Goal: Task Accomplishment & Management: Use online tool/utility

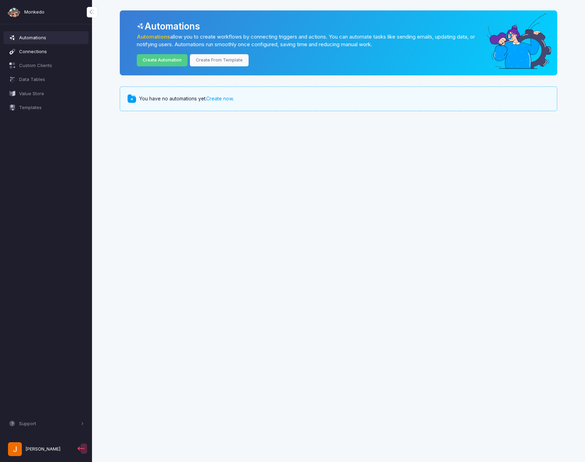
click at [46, 51] on span "Connections" at bounding box center [51, 51] width 65 height 7
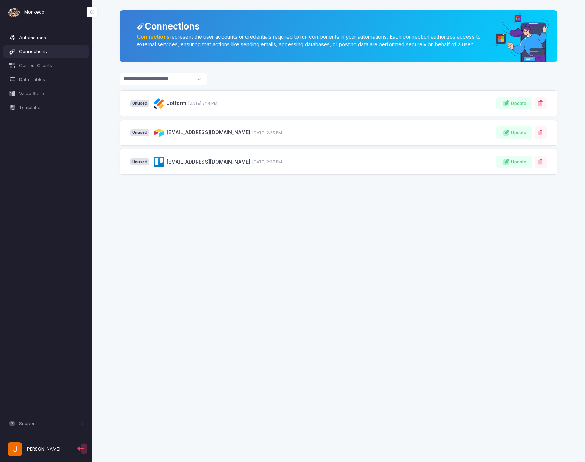
click at [36, 38] on span "Automations" at bounding box center [51, 37] width 65 height 7
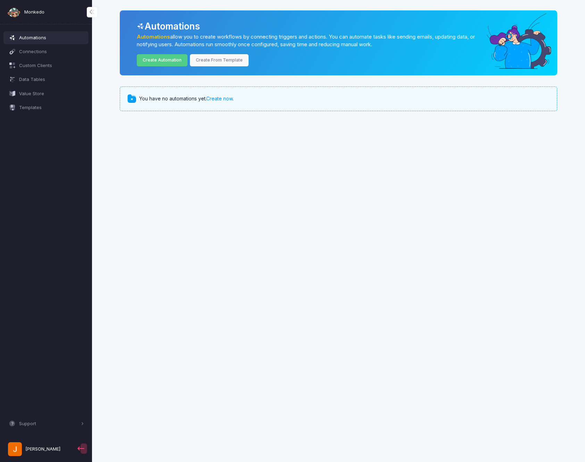
click at [225, 98] on link "Create now" at bounding box center [219, 99] width 26 height 6
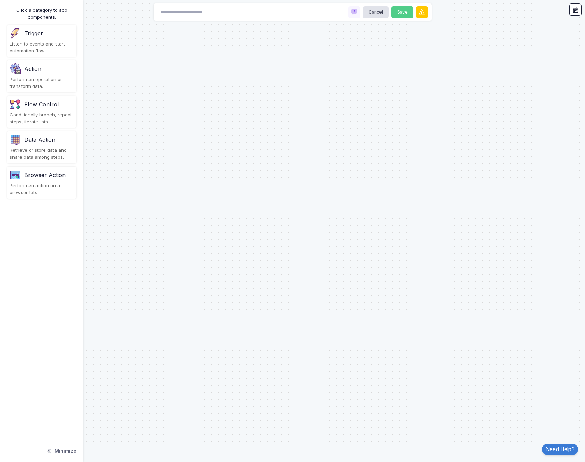
click at [35, 46] on div "Listen to events and start automation flow." at bounding box center [42, 48] width 64 height 14
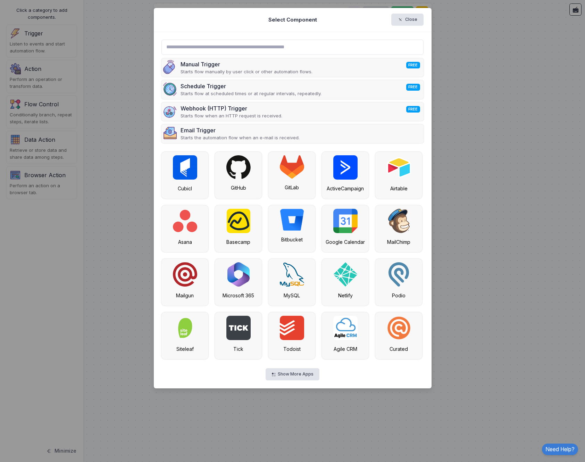
click at [257, 49] on input "text" at bounding box center [293, 47] width 262 height 15
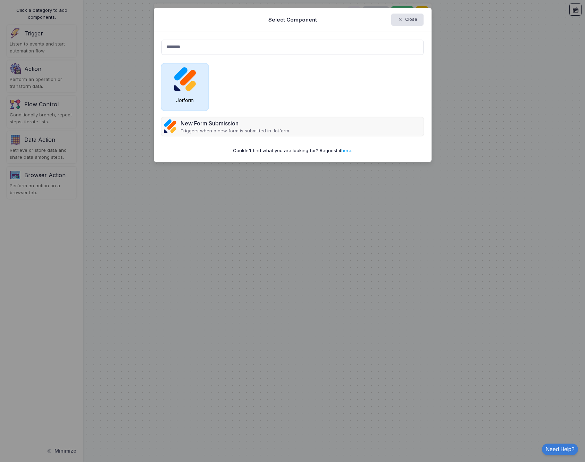
type input "*******"
click at [192, 77] on img at bounding box center [185, 79] width 24 height 24
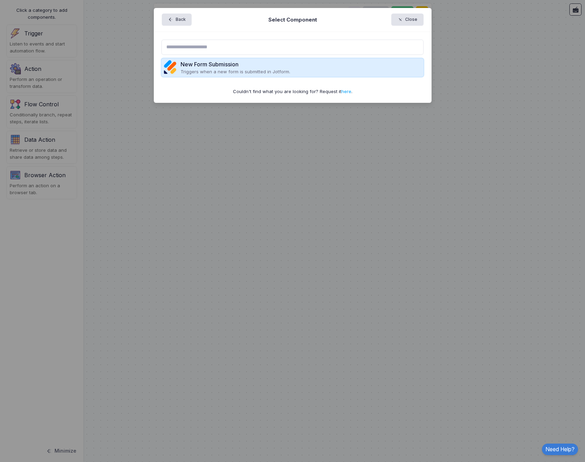
click at [226, 72] on p "Triggers when a new form is submitted in Jotform." at bounding box center [236, 71] width 110 height 7
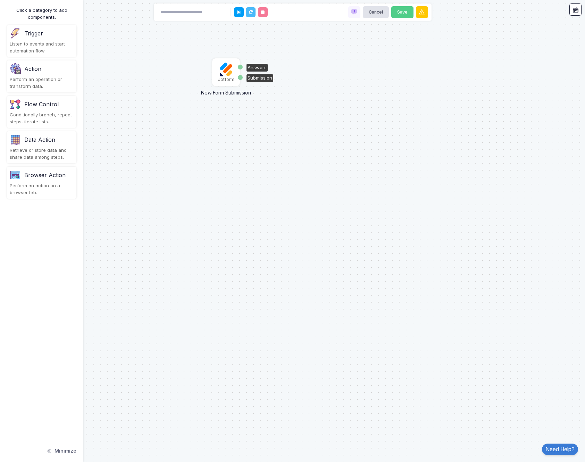
click at [226, 72] on img at bounding box center [226, 70] width 14 height 14
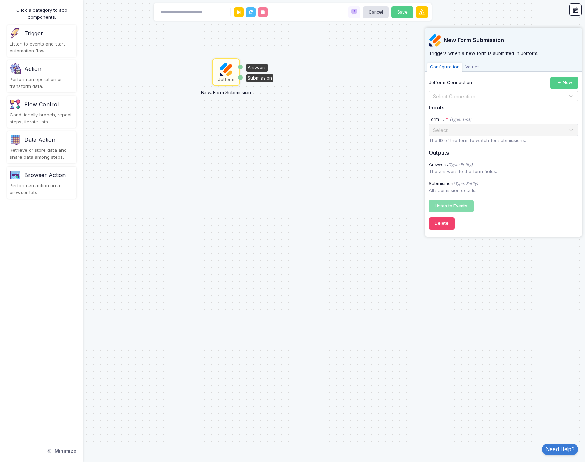
click at [472, 97] on input "text" at bounding box center [497, 97] width 128 height 8
click at [472, 106] on div "Jotform" at bounding box center [503, 108] width 149 height 10
click at [509, 132] on input "text" at bounding box center [497, 130] width 128 height 8
click at [525, 112] on div "Jotform Connection New Select Connection × Jotform × Inputs Form ID * (Type: Te…" at bounding box center [503, 144] width 149 height 135
click at [476, 64] on span "Values" at bounding box center [473, 67] width 20 height 9
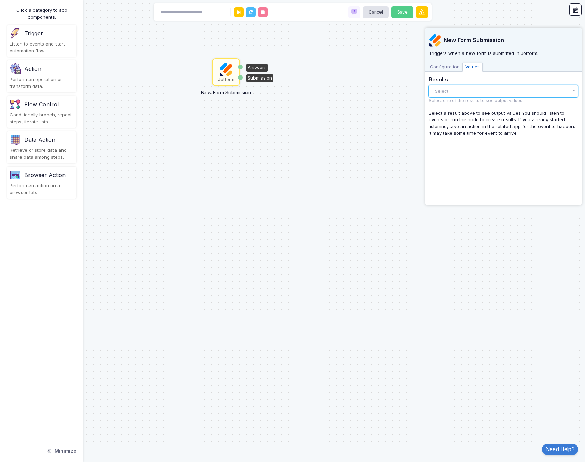
click at [460, 91] on button "Select" at bounding box center [503, 91] width 149 height 12
click at [450, 62] on div "Configuration Values" at bounding box center [504, 66] width 156 height 10
click at [443, 66] on span "Configuration" at bounding box center [444, 67] width 35 height 9
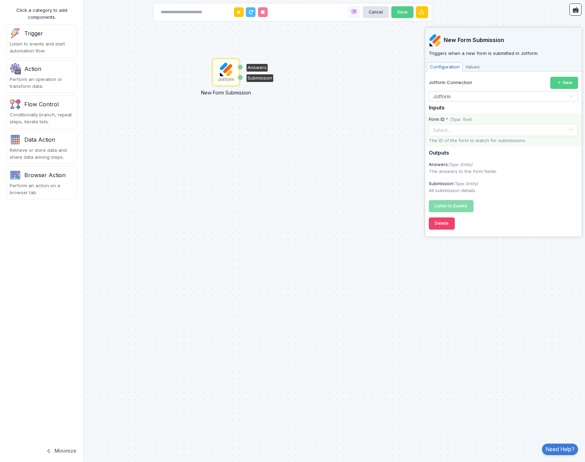
click at [487, 137] on div "Form ID * (Type: Text) Select... The ID of the form to watch for submissions." at bounding box center [504, 129] width 156 height 33
click at [488, 131] on input "text" at bounding box center [497, 130] width 128 height 8
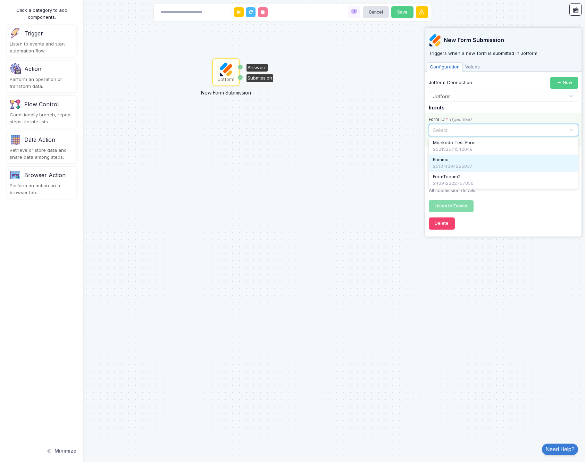
click at [480, 161] on div "Kommo" at bounding box center [503, 159] width 141 height 7
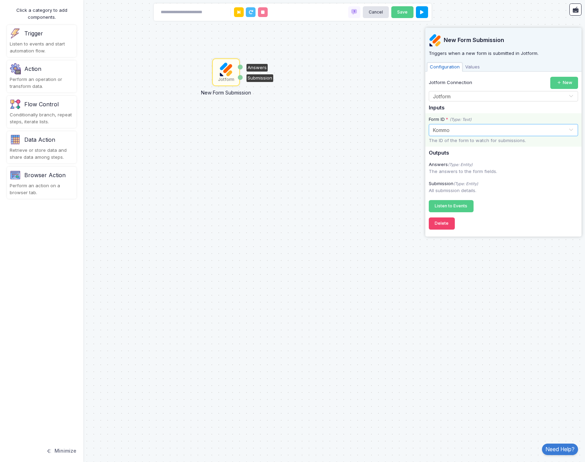
click at [521, 133] on div "Select... × Kommo" at bounding box center [500, 129] width 135 height 7
click at [492, 147] on div "252152671542049" at bounding box center [503, 149] width 141 height 7
click at [475, 206] on div "Listen to Events Registering..." at bounding box center [503, 206] width 149 height 12
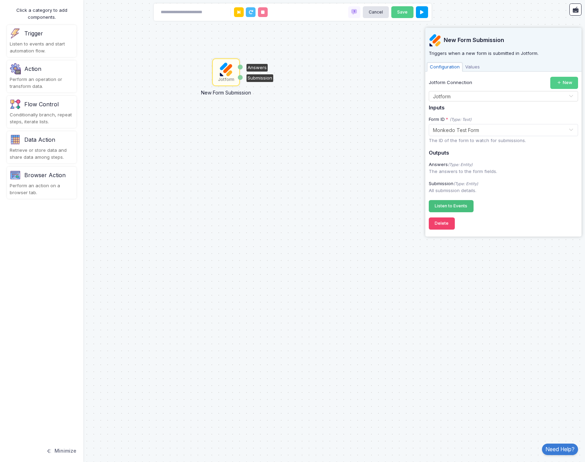
click at [463, 206] on span "Listen to Events" at bounding box center [451, 205] width 33 height 5
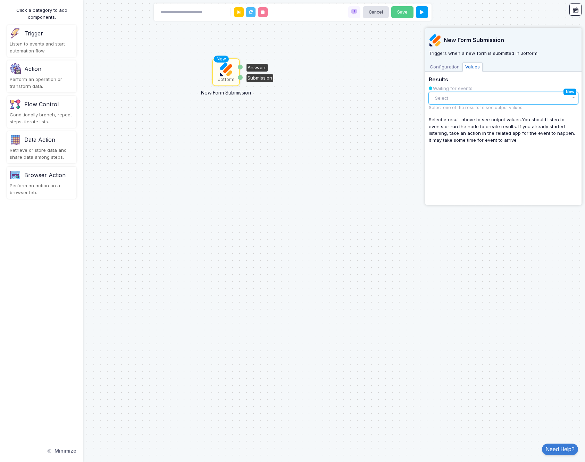
click at [500, 96] on button "Select" at bounding box center [503, 98] width 149 height 12
click at [480, 114] on div "Event" at bounding box center [498, 112] width 122 height 7
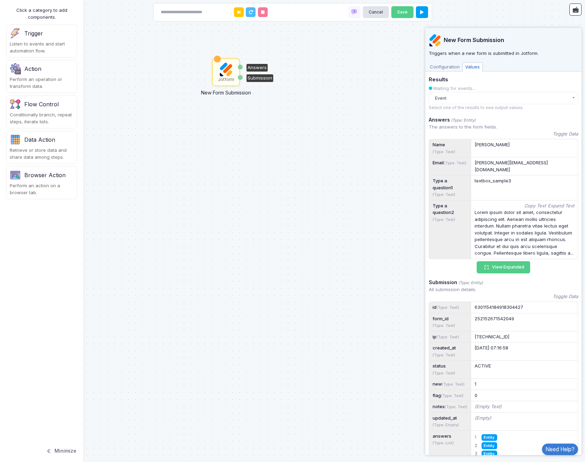
scroll to position [58, 0]
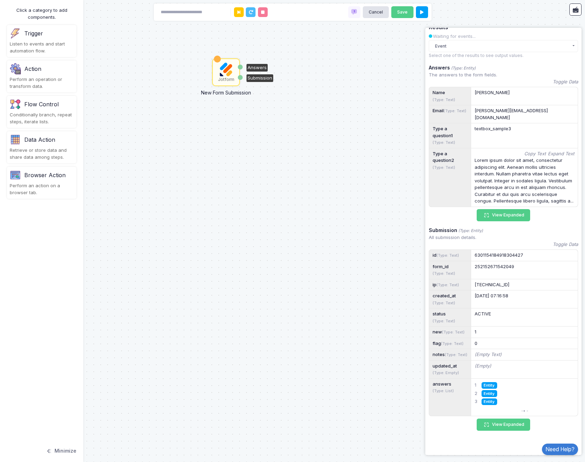
click at [320, 159] on div "Jotform New Form Submission Answers Submission" at bounding box center [292, 231] width 585 height 462
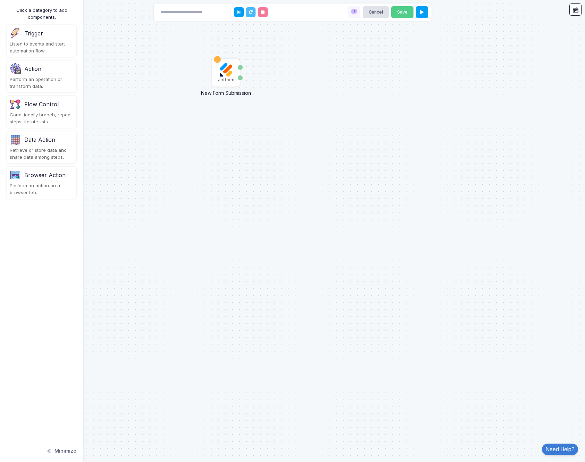
click at [44, 77] on div "Perform an operation or transform data." at bounding box center [42, 83] width 64 height 14
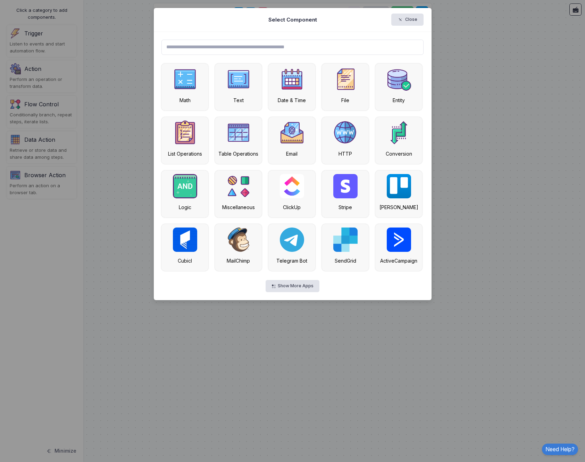
click at [247, 48] on input "text" at bounding box center [293, 47] width 262 height 15
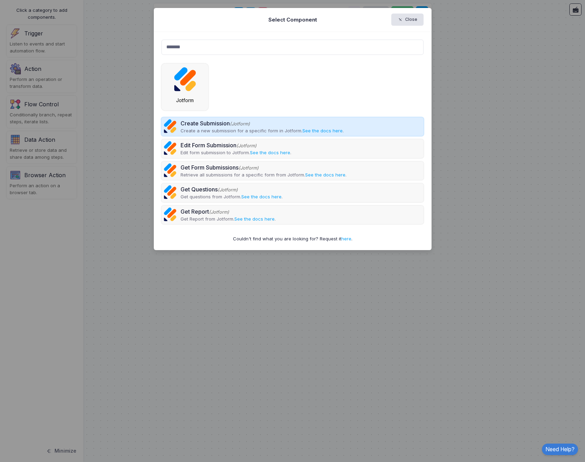
type input "*******"
click at [224, 123] on div "Create Submission (Jotform)" at bounding box center [262, 123] width 163 height 8
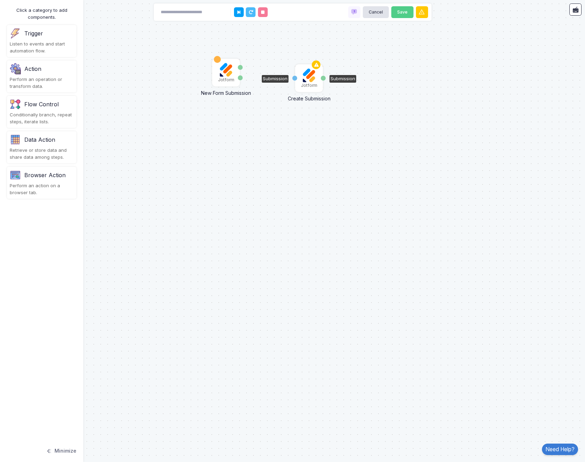
click at [309, 78] on img at bounding box center [309, 75] width 14 height 14
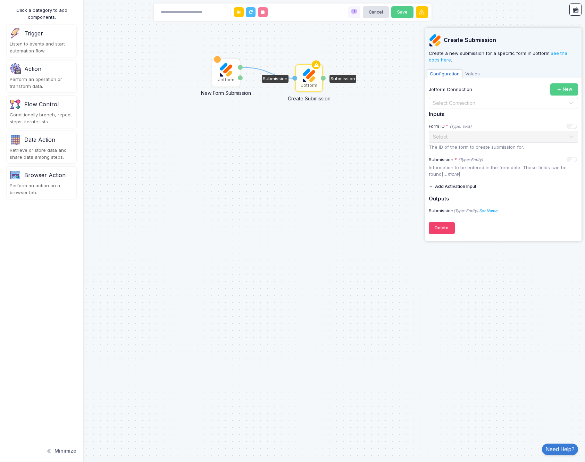
drag, startPoint x: 242, startPoint y: 66, endPoint x: 299, endPoint y: 79, distance: 58.3
click at [0, 1] on div "1 Jotform New Form Submission Answers Submission Jotform Create Submission Subm…" at bounding box center [0, 0] width 0 height 0
click at [485, 104] on input "text" at bounding box center [497, 104] width 128 height 8
click at [478, 113] on div "Jotform" at bounding box center [503, 115] width 149 height 10
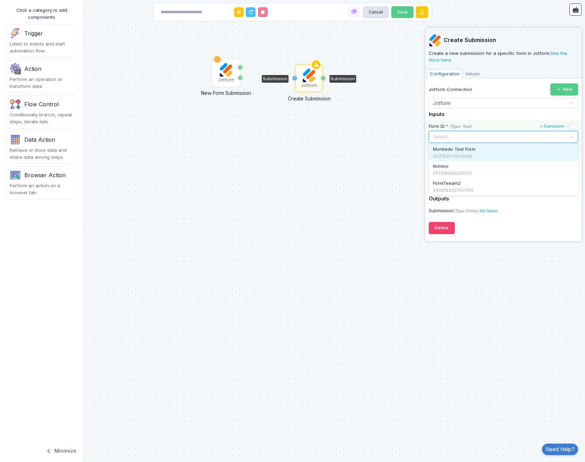
click at [482, 135] on input "text" at bounding box center [497, 137] width 128 height 8
click at [477, 169] on div "Kommo" at bounding box center [503, 166] width 141 height 7
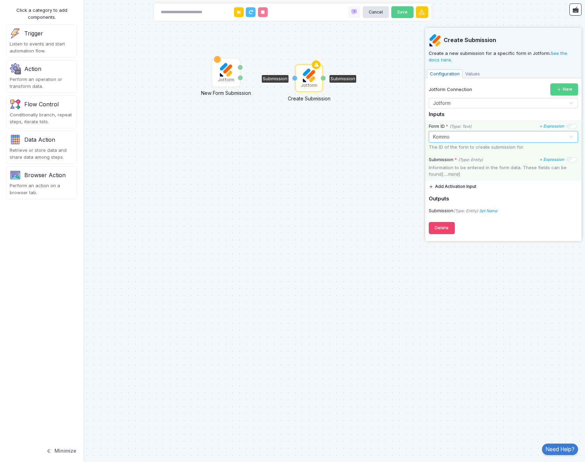
click at [487, 176] on p "Information to be entered in the form data. These fields can be found[ ...more ]" at bounding box center [503, 171] width 149 height 14
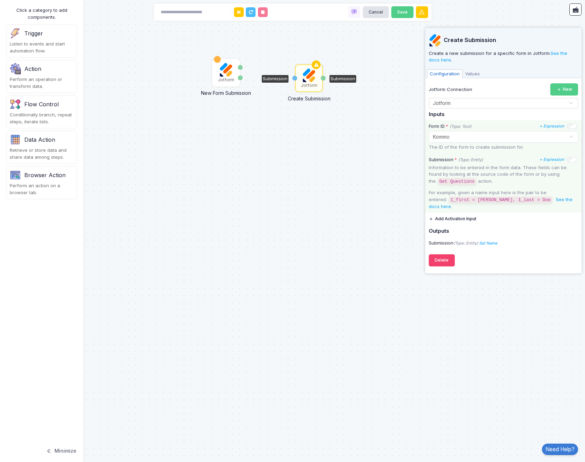
click at [475, 73] on span "Values" at bounding box center [473, 73] width 20 height 9
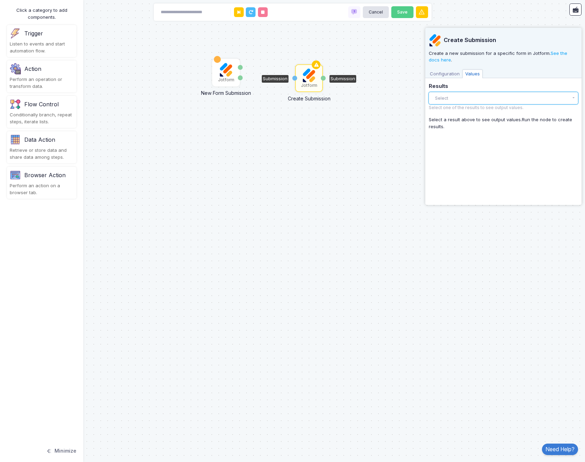
click at [471, 94] on button "Select" at bounding box center [503, 98] width 149 height 12
click at [452, 76] on span "Configuration" at bounding box center [444, 73] width 35 height 9
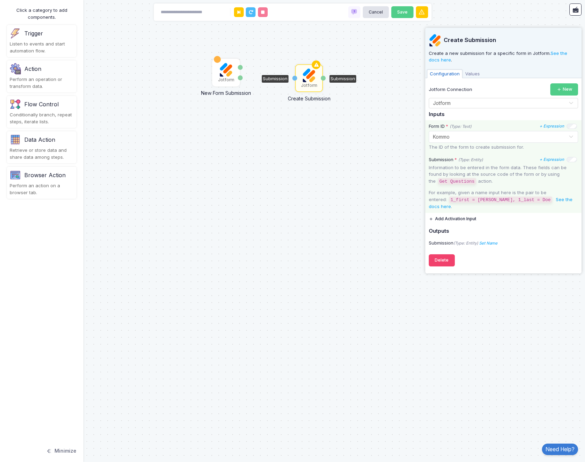
click at [461, 213] on button "Add Activation Input" at bounding box center [453, 219] width 48 height 12
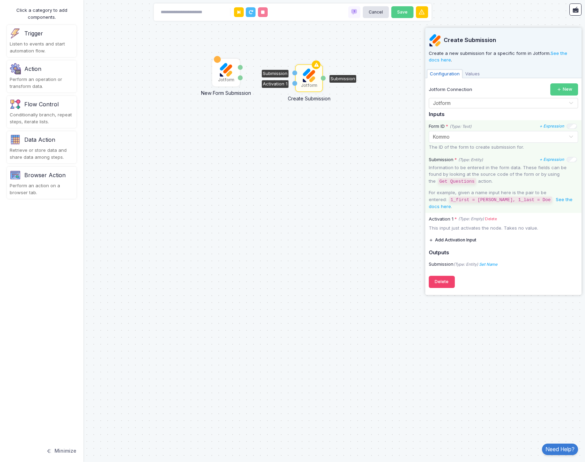
click at [284, 125] on div "Jotform New Form Submission Answers Submission Jotform Create Submission Submis…" at bounding box center [292, 231] width 585 height 462
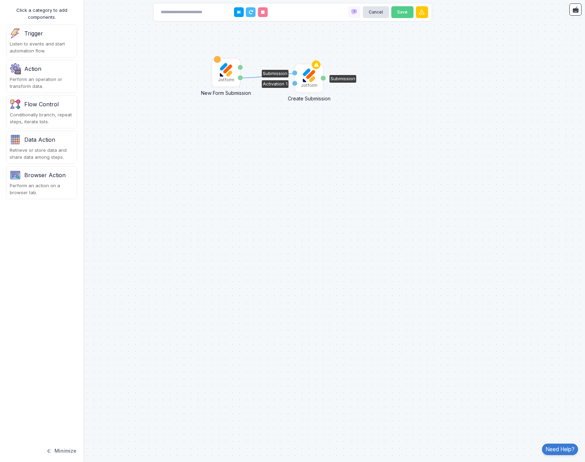
drag, startPoint x: 241, startPoint y: 77, endPoint x: 296, endPoint y: 73, distance: 54.7
click at [0, 1] on div "1 Jotform New Form Submission Answers Submission Jotform Create Submission Subm…" at bounding box center [0, 0] width 0 height 0
click at [315, 75] on img at bounding box center [309, 75] width 14 height 14
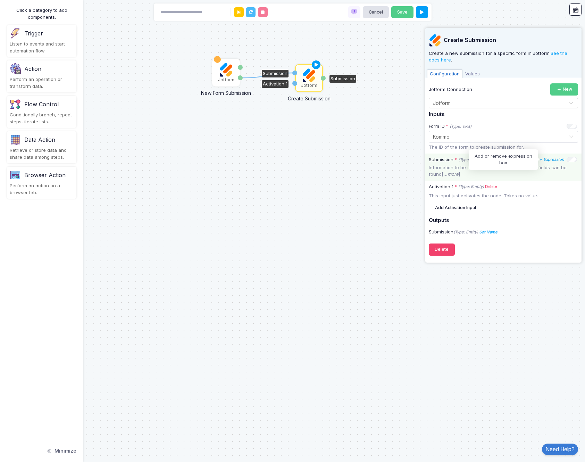
click at [556, 160] on icon "+ Expression" at bounding box center [552, 159] width 25 height 5
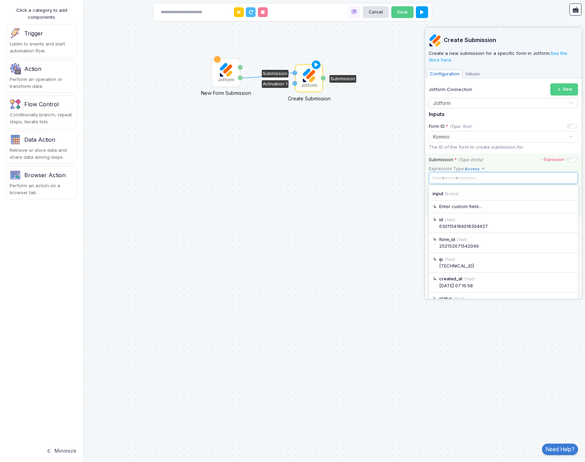
click at [480, 177] on span at bounding box center [502, 178] width 145 height 8
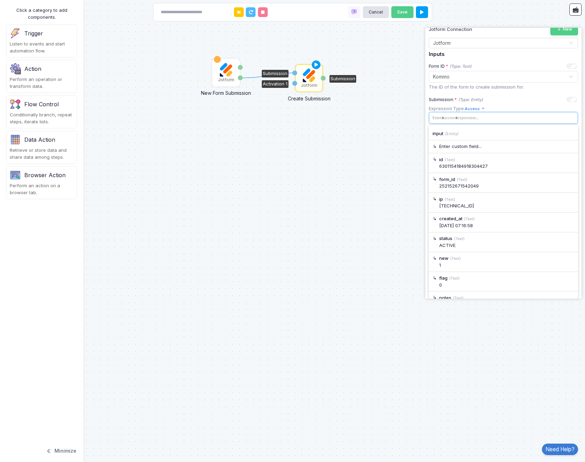
click at [522, 102] on div "Submission * (Type: Entity) - Expression" at bounding box center [503, 99] width 148 height 7
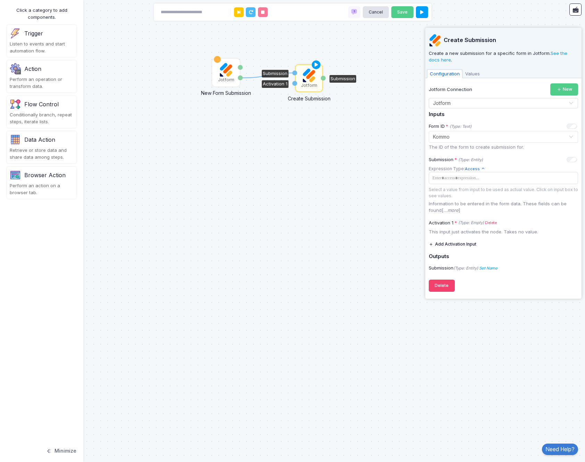
scroll to position [0, 0]
click at [459, 246] on button "Add Activation Input" at bounding box center [453, 244] width 48 height 12
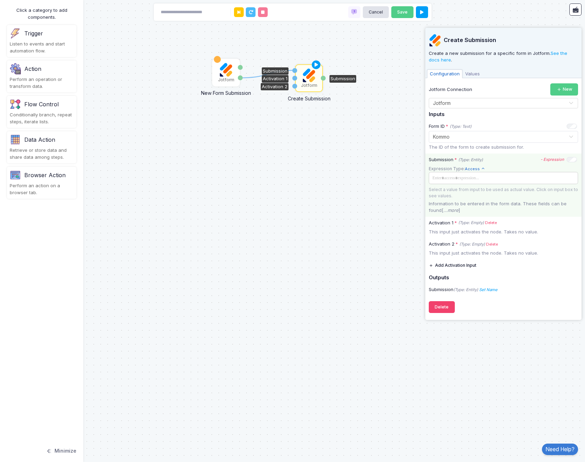
click at [462, 176] on span at bounding box center [502, 178] width 145 height 8
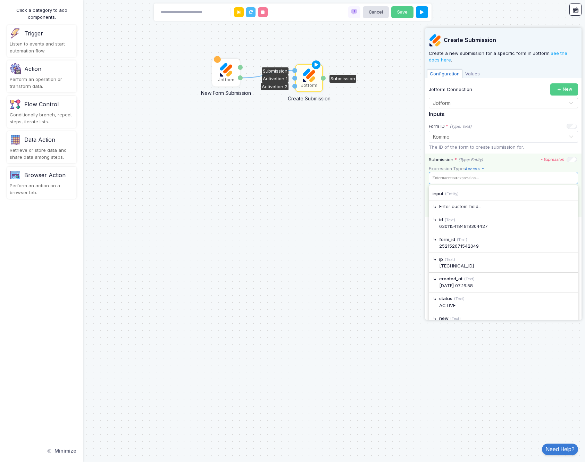
click at [483, 167] on icon at bounding box center [483, 169] width 4 height 4
click at [497, 165] on div "Submission * (Type: Entity) - Expression Expression Type: Access Text Allows yo…" at bounding box center [504, 185] width 156 height 63
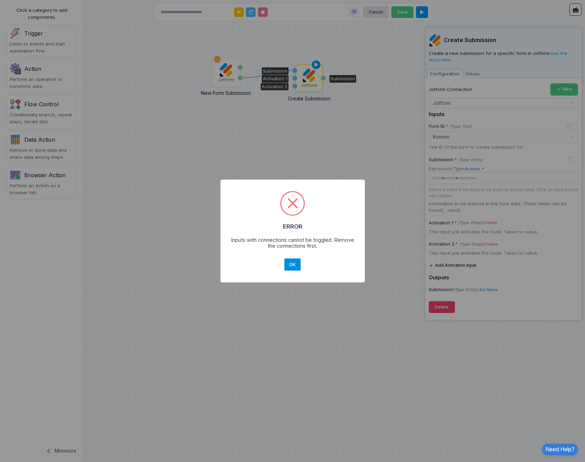
click at [295, 259] on button "OK" at bounding box center [292, 264] width 17 height 13
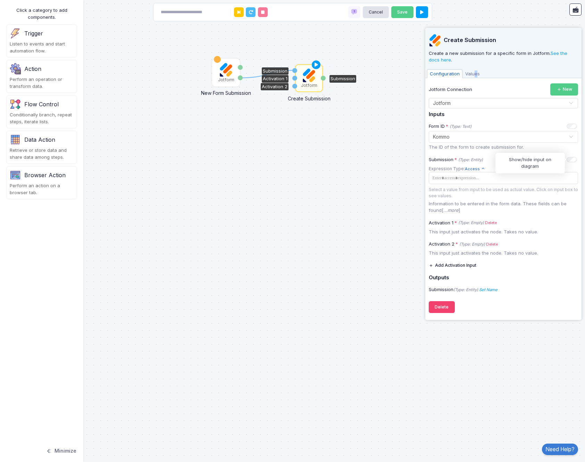
click at [475, 73] on span "Values" at bounding box center [473, 73] width 20 height 9
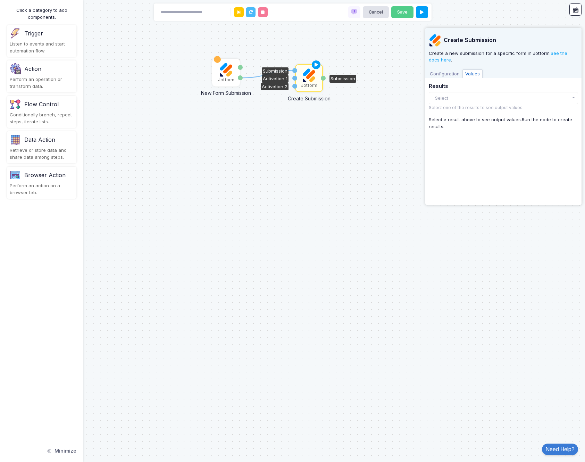
click at [449, 73] on span "Configuration" at bounding box center [444, 73] width 35 height 9
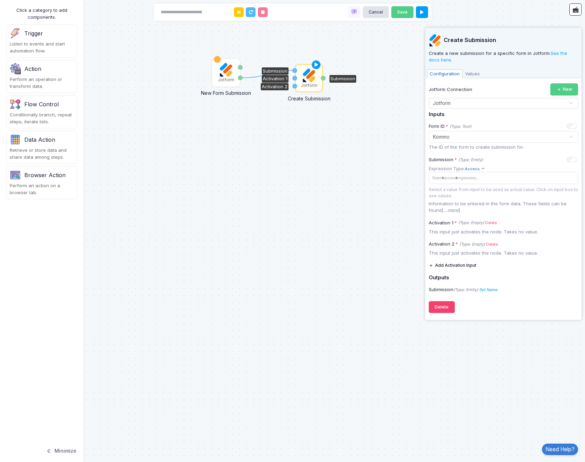
click at [473, 74] on span "Values" at bounding box center [473, 73] width 20 height 9
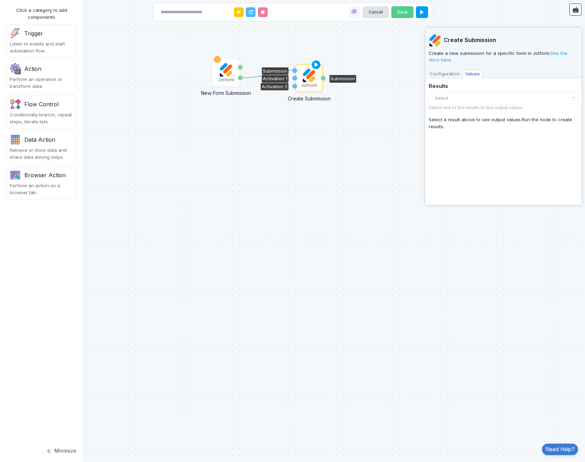
click at [447, 73] on span "Configuration" at bounding box center [444, 73] width 35 height 9
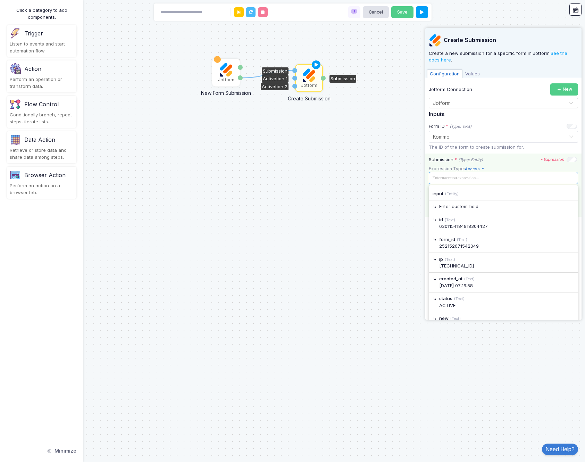
click at [466, 180] on span at bounding box center [502, 178] width 145 height 8
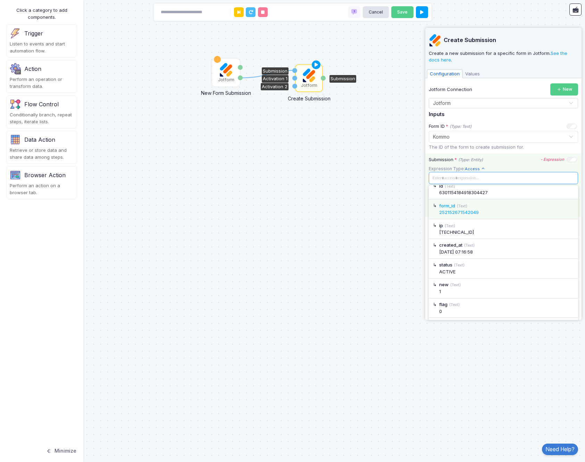
scroll to position [39, 0]
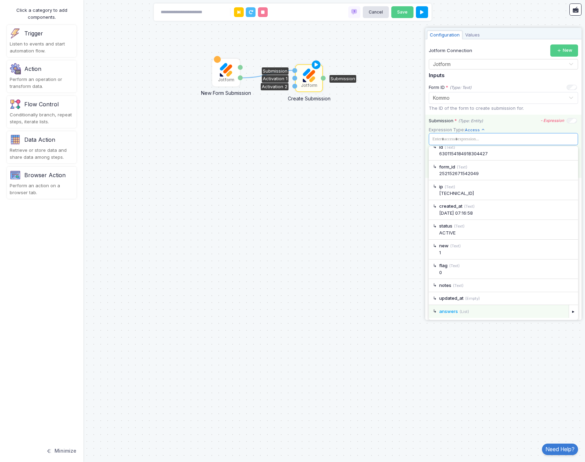
click at [486, 308] on div "answers (List)" at bounding box center [499, 311] width 140 height 13
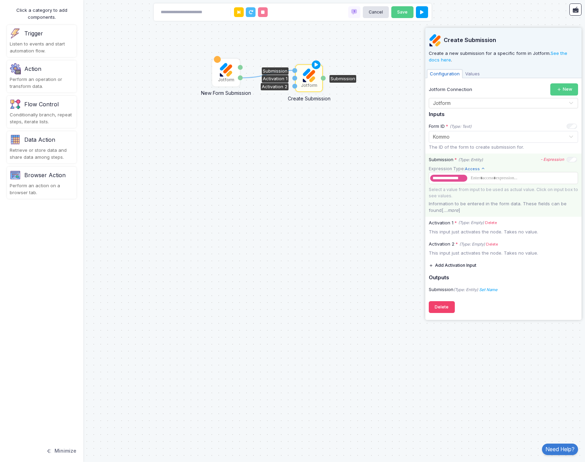
scroll to position [0, 0]
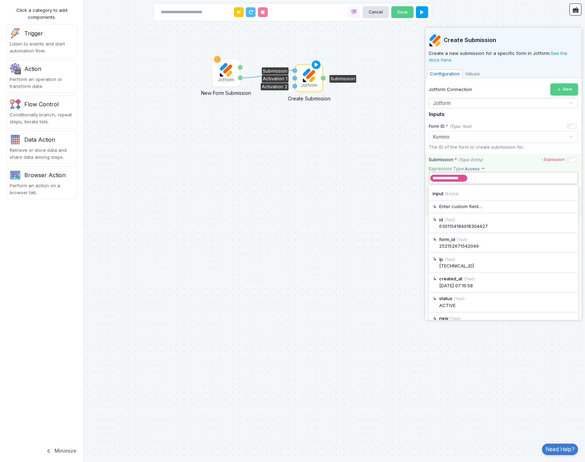
click at [457, 182] on tags "**********" at bounding box center [503, 178] width 149 height 12
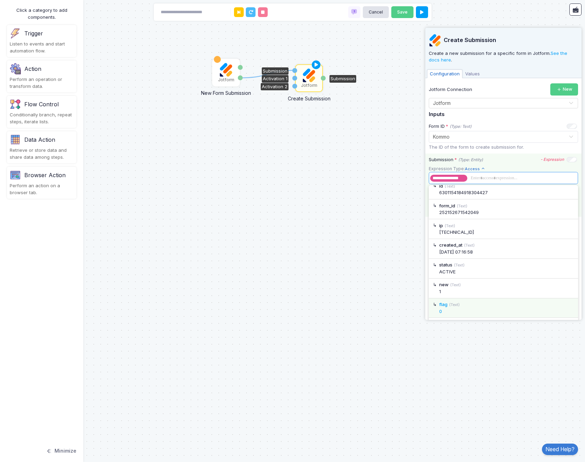
scroll to position [39, 0]
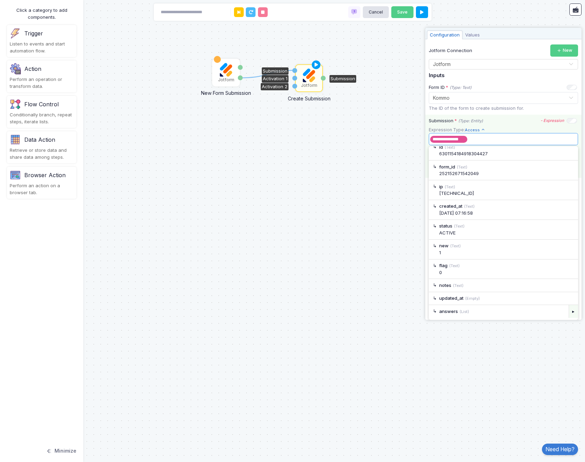
click at [575, 310] on div "▸" at bounding box center [574, 311] width 10 height 13
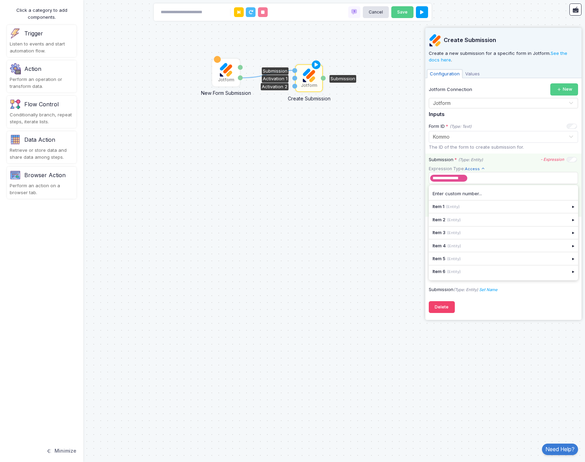
scroll to position [0, 0]
click at [575, 208] on div "▸" at bounding box center [574, 206] width 10 height 13
click at [480, 196] on div "Current Path: input ▸ answers ▸ 1" at bounding box center [503, 195] width 149 height 14
click at [494, 196] on div "Current Path: input ▸ answers ▸ 1" at bounding box center [503, 195] width 149 height 14
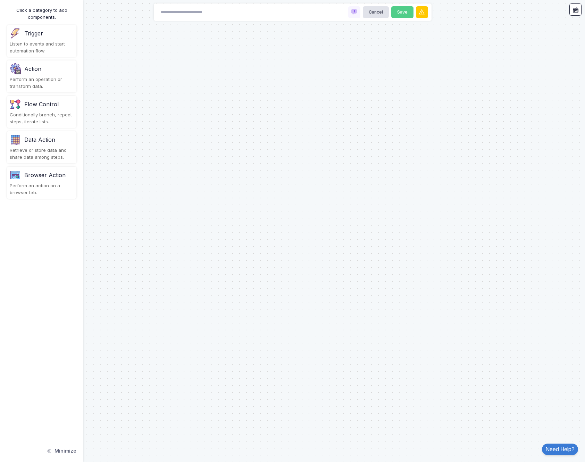
click at [56, 40] on div "Trigger Listen to events and start automation flow." at bounding box center [41, 41] width 69 height 32
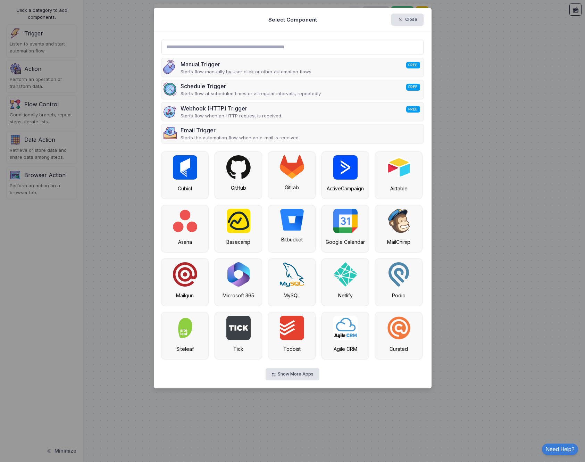
click at [256, 53] on input "text" at bounding box center [293, 47] width 262 height 15
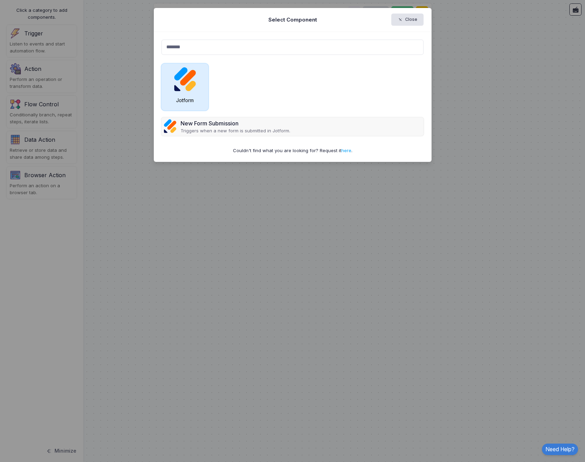
type input "*******"
click at [198, 80] on div "Jotform" at bounding box center [185, 87] width 47 height 47
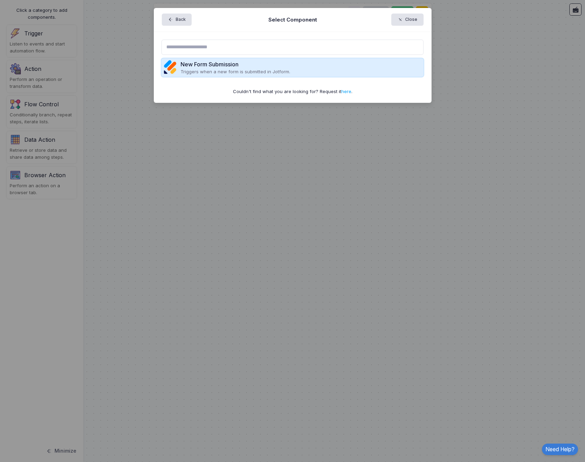
click at [225, 75] on p "Triggers when a new form is submitted in Jotform." at bounding box center [236, 71] width 110 height 7
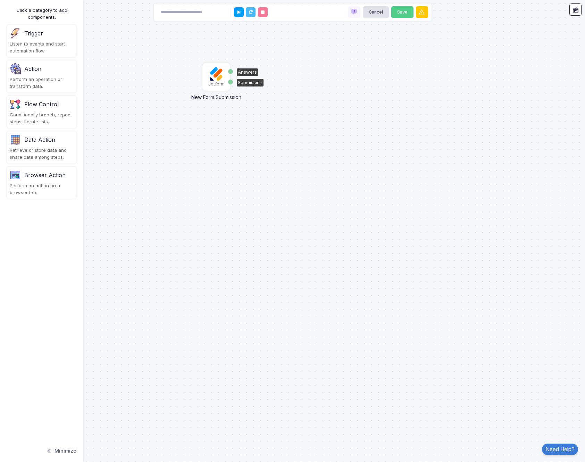
click at [216, 77] on img at bounding box center [216, 74] width 14 height 14
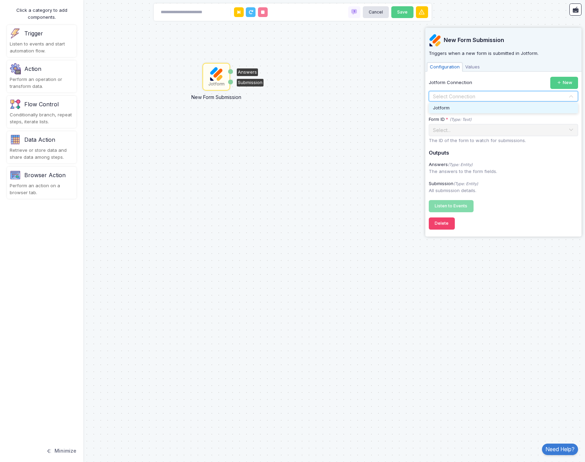
click at [465, 98] on input "text" at bounding box center [497, 97] width 128 height 8
click at [464, 107] on div "Jotform" at bounding box center [503, 108] width 149 height 10
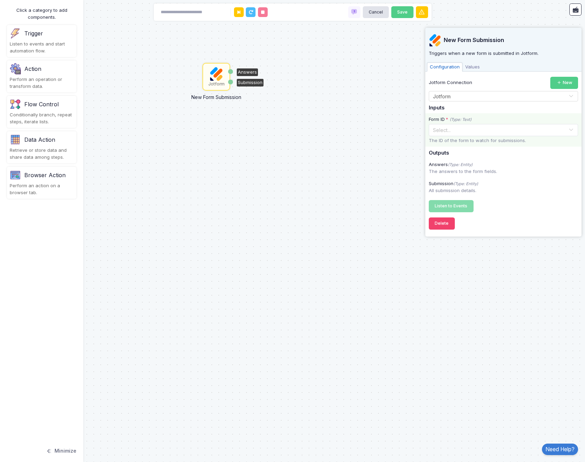
click at [478, 131] on input "text" at bounding box center [497, 130] width 128 height 8
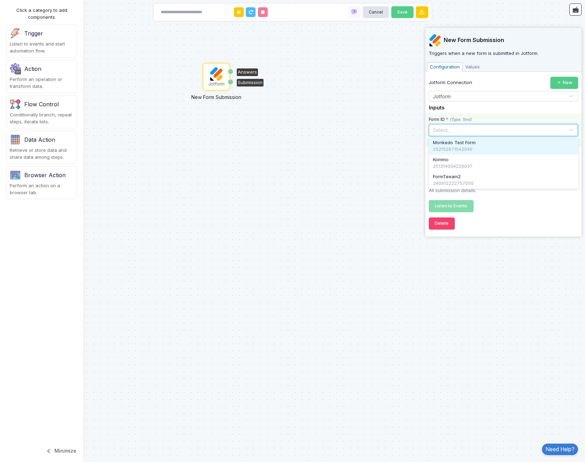
click at [476, 148] on div "252152671542049" at bounding box center [503, 149] width 141 height 7
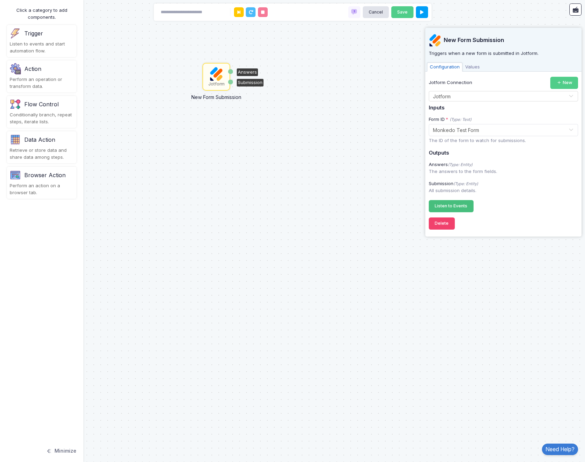
click at [463, 208] on span "Listen to Events" at bounding box center [451, 205] width 33 height 5
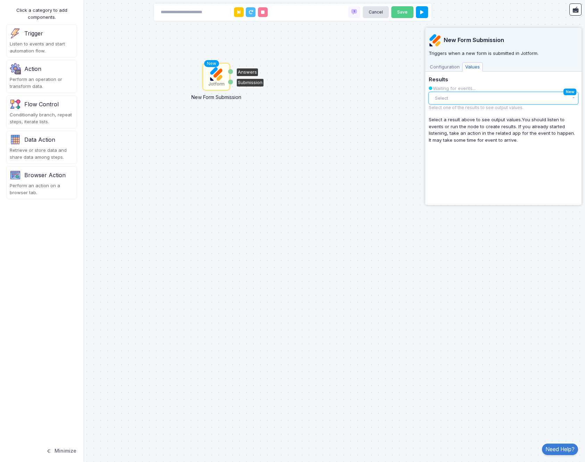
click at [523, 102] on button "Select" at bounding box center [503, 98] width 149 height 12
click at [484, 121] on div "Event" at bounding box center [498, 122] width 122 height 7
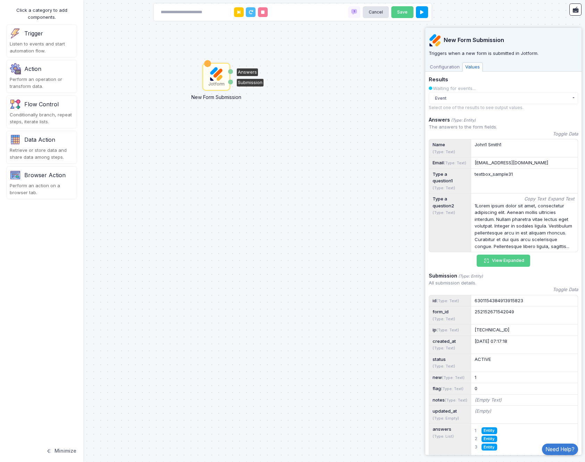
click at [58, 76] on div "Action Perform an operation or transform data." at bounding box center [41, 76] width 69 height 32
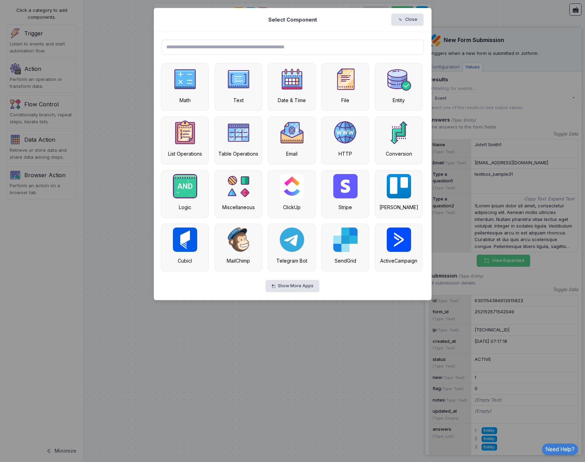
click at [257, 51] on input "text" at bounding box center [293, 47] width 262 height 15
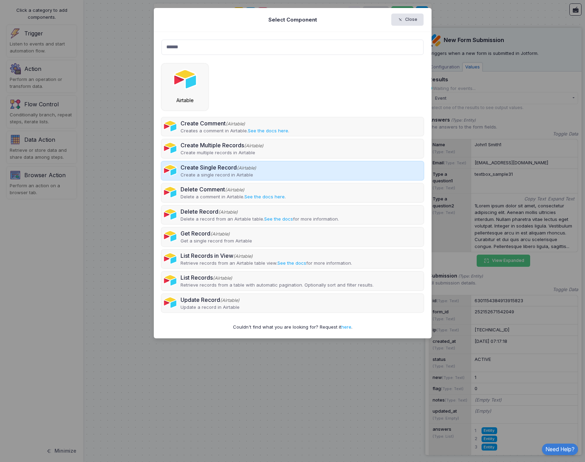
type input "******"
click at [216, 172] on p "Create a single record in Airtable" at bounding box center [219, 175] width 76 height 7
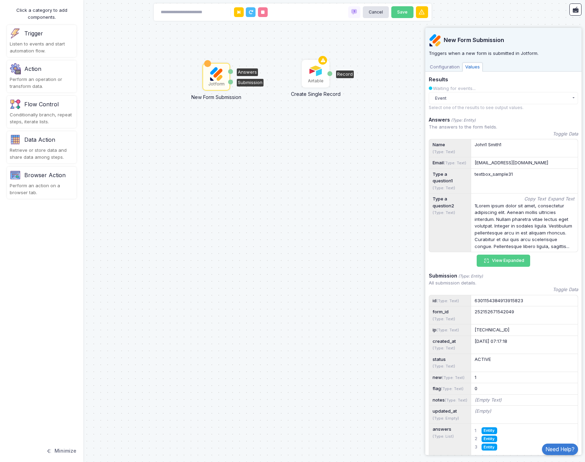
click at [316, 74] on img at bounding box center [316, 71] width 14 height 14
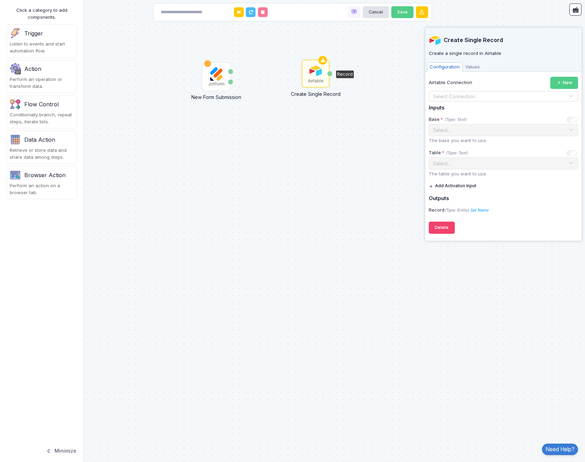
click at [502, 96] on input "text" at bounding box center [497, 97] width 128 height 8
click at [496, 106] on div "[EMAIL_ADDRESS][DOMAIN_NAME]" at bounding box center [503, 108] width 149 height 10
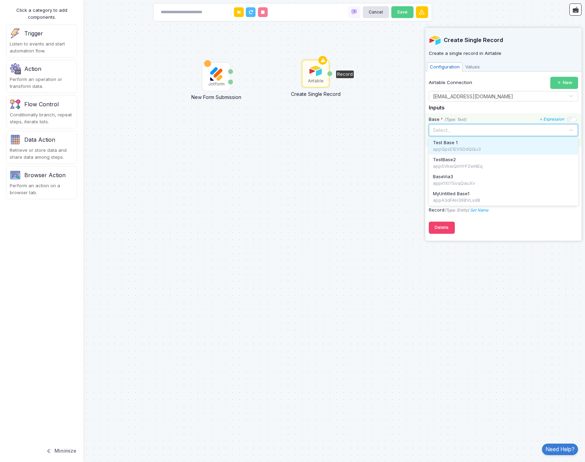
click at [495, 130] on input "text" at bounding box center [497, 130] width 128 height 8
click at [489, 149] on div "appQpsE1EVSDdQQu3" at bounding box center [503, 149] width 141 height 7
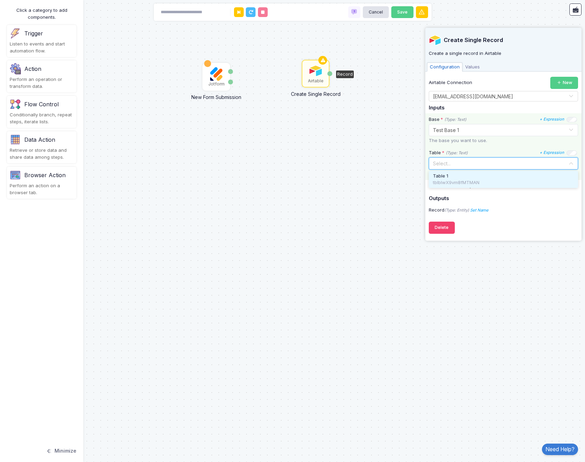
click at [501, 165] on input "text" at bounding box center [497, 163] width 128 height 8
click at [490, 179] on div "Table 1" at bounding box center [503, 176] width 141 height 7
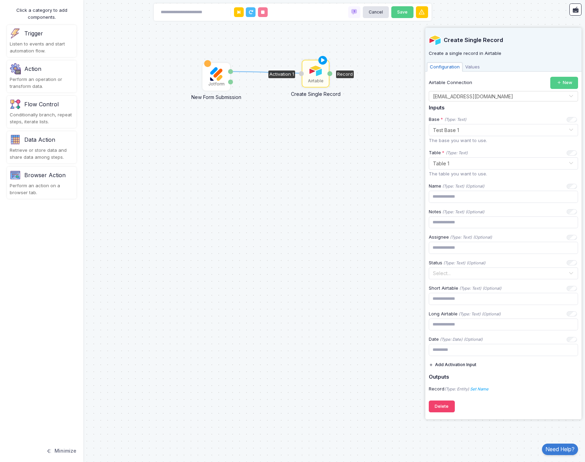
drag, startPoint x: 231, startPoint y: 70, endPoint x: 330, endPoint y: 74, distance: 99.4
click at [0, 0] on div "1 Jotform New Form Submission Answers Submission Airtable Create Single Record …" at bounding box center [0, 0] width 0 height 0
drag, startPoint x: 320, startPoint y: 79, endPoint x: 323, endPoint y: 97, distance: 18.6
click at [323, 98] on div "Airtable" at bounding box center [319, 99] width 16 height 6
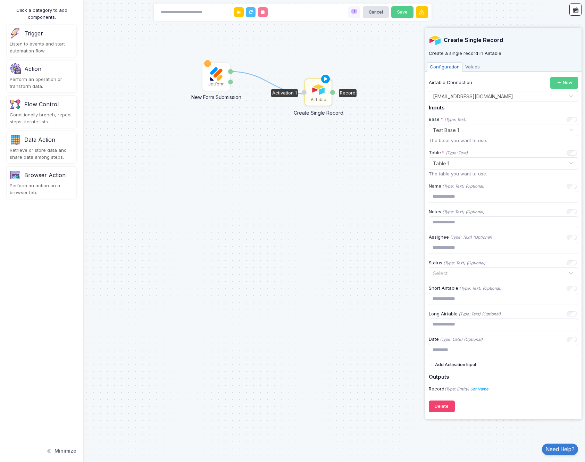
drag, startPoint x: 233, startPoint y: 71, endPoint x: 310, endPoint y: 94, distance: 80.2
click at [0, 0] on div "1 Jotform New Form Submission Answers Submission Airtable Create Single Record …" at bounding box center [0, 0] width 0 height 0
drag, startPoint x: 231, startPoint y: 71, endPoint x: 316, endPoint y: 91, distance: 87.5
click at [0, 0] on div "1 Jotform New Form Submission Answers Submission Airtable Create Single Record …" at bounding box center [0, 0] width 0 height 0
drag, startPoint x: 334, startPoint y: 91, endPoint x: 232, endPoint y: 72, distance: 104.0
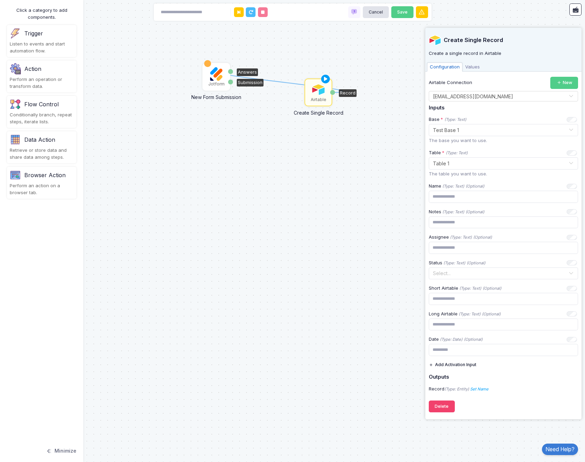
click at [0, 0] on div "1 Jotform New Form Submission Answers Submission Airtable Create Single Record …" at bounding box center [0, 0] width 0 height 0
click at [235, 69] on div "Jotform New Form Submission Answers Submission Airtable Create Single Record Re…" at bounding box center [292, 231] width 585 height 462
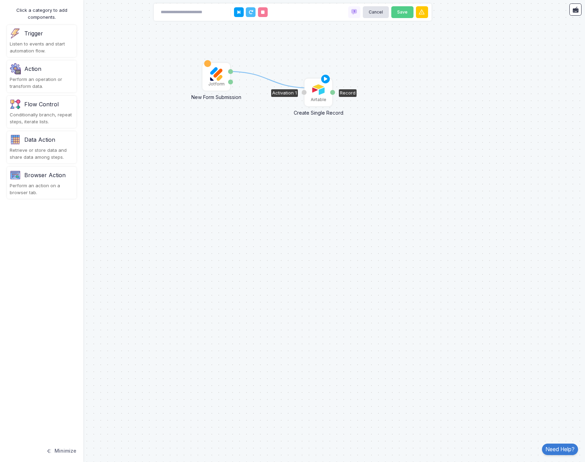
drag, startPoint x: 231, startPoint y: 70, endPoint x: 309, endPoint y: 88, distance: 79.7
click at [0, 0] on div "1 Jotform New Form Submission Answers Submission Airtable Create Single Record …" at bounding box center [0, 0] width 0 height 0
drag, startPoint x: 230, startPoint y: 82, endPoint x: 306, endPoint y: 94, distance: 77.7
click at [0, 0] on div "1 Jotform New Form Submission Answers Submission Airtable Create Single Record …" at bounding box center [0, 0] width 0 height 0
click at [314, 94] on img at bounding box center [319, 90] width 14 height 14
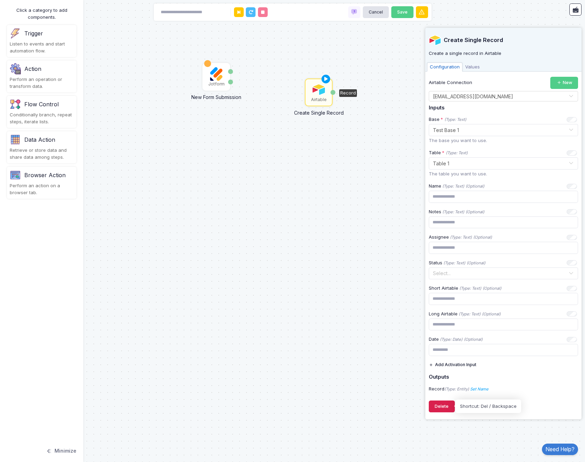
click at [446, 408] on button "Delete" at bounding box center [442, 407] width 26 height 12
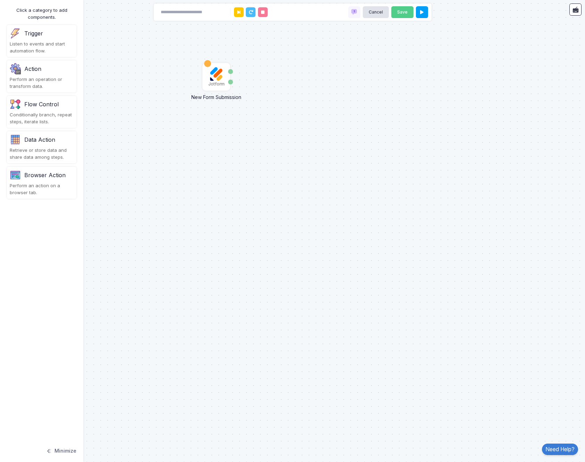
click at [51, 76] on div "Perform an operation or transform data." at bounding box center [42, 83] width 64 height 14
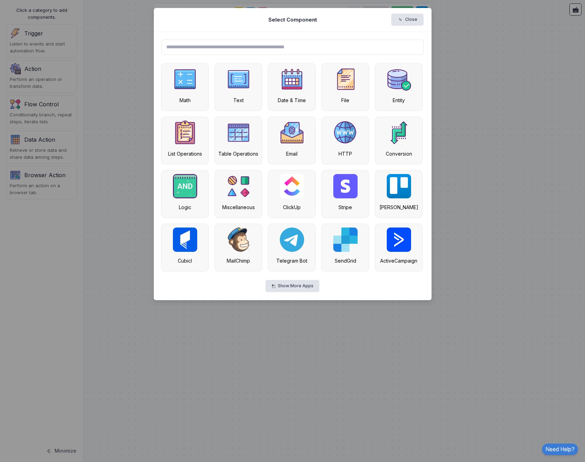
click at [289, 45] on input "text" at bounding box center [293, 47] width 262 height 15
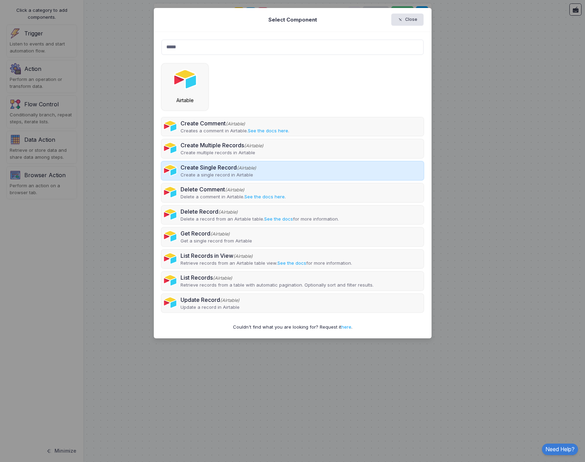
type input "*****"
click at [306, 172] on div "Create Single Record (Airtable) Create a single record in Airtable" at bounding box center [293, 171] width 262 height 19
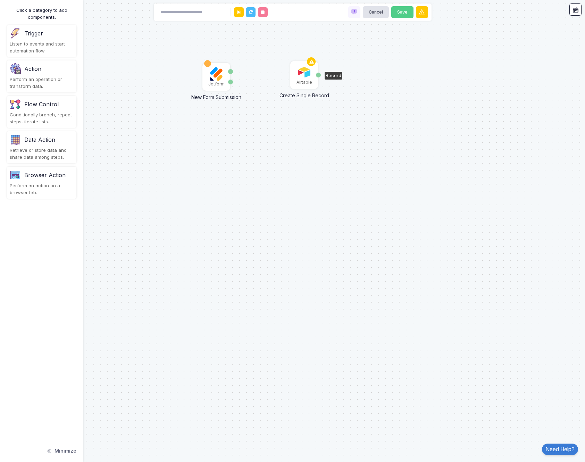
click at [304, 75] on img at bounding box center [304, 72] width 14 height 14
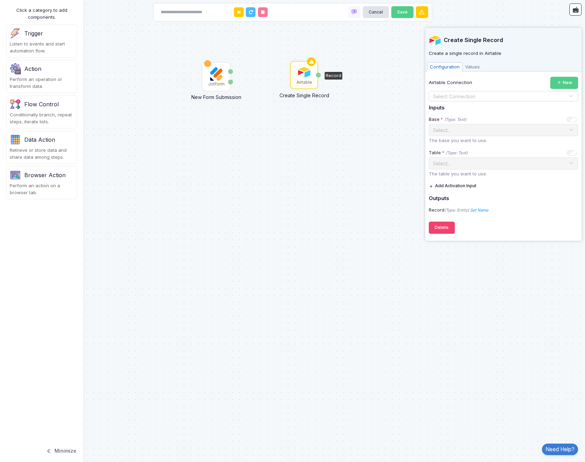
click at [473, 95] on input "text" at bounding box center [497, 97] width 128 height 8
click at [478, 108] on span "[EMAIL_ADDRESS][DOMAIN_NAME]" at bounding box center [470, 108] width 74 height 6
click at [479, 131] on input "text" at bounding box center [497, 130] width 128 height 8
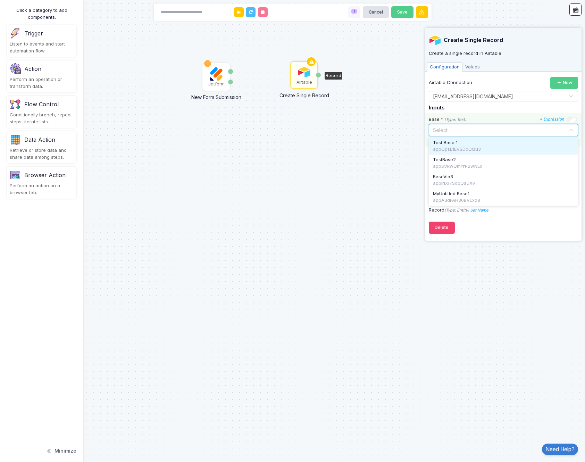
click at [470, 151] on div "appQpsE1EVSDdQQu3" at bounding box center [503, 149] width 141 height 7
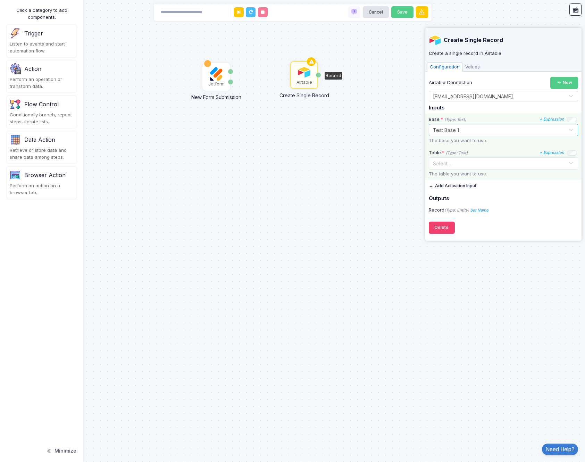
click at [477, 165] on input "text" at bounding box center [497, 163] width 128 height 8
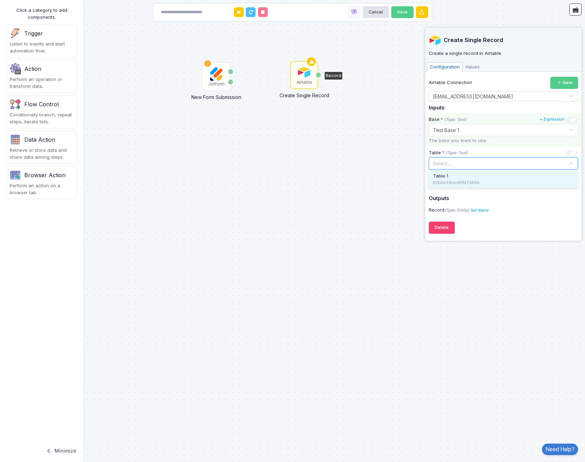
click at [471, 177] on div "Table 1" at bounding box center [503, 176] width 141 height 7
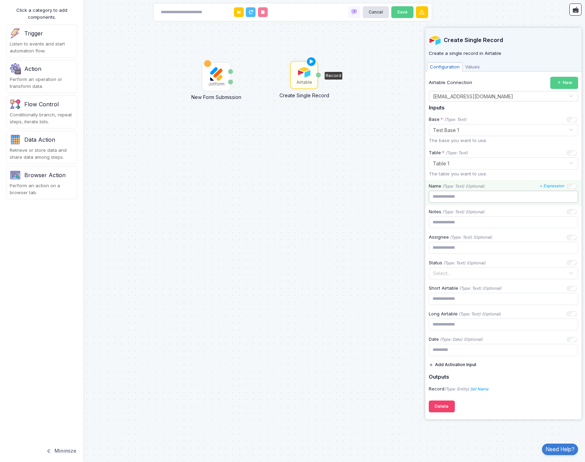
click at [464, 198] on input "text" at bounding box center [503, 197] width 149 height 12
click at [551, 201] on input "text" at bounding box center [503, 197] width 149 height 12
click at [458, 226] on input "text" at bounding box center [503, 222] width 149 height 12
click at [311, 61] on icon at bounding box center [311, 62] width 8 height 10
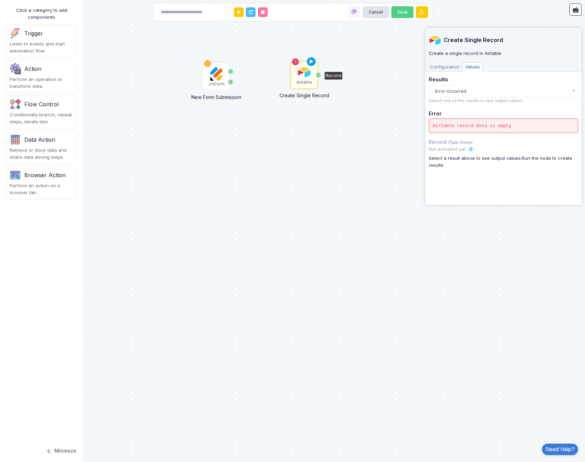
click at [446, 66] on span "Configuration" at bounding box center [444, 67] width 35 height 9
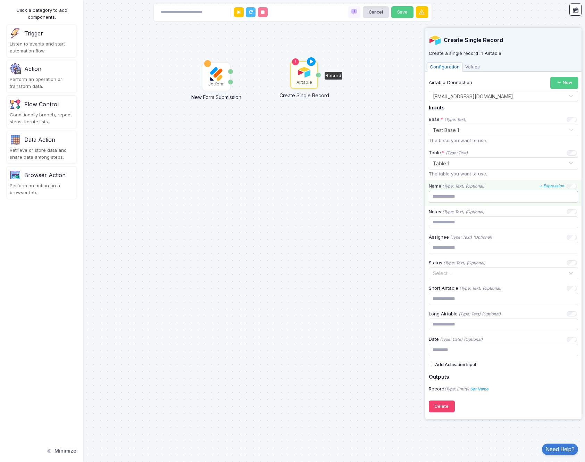
click at [469, 199] on input "text" at bounding box center [503, 197] width 149 height 12
type input "******"
click at [312, 62] on icon at bounding box center [311, 62] width 8 height 10
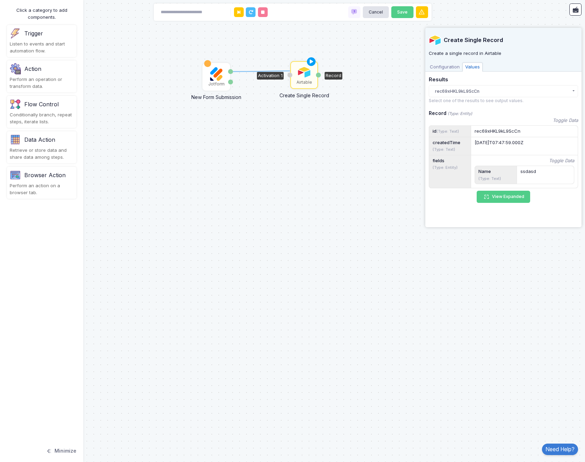
drag, startPoint x: 231, startPoint y: 71, endPoint x: 301, endPoint y: 71, distance: 69.8
click at [0, 0] on div "1 Jotform New Form Submission Answers Submission Airtable Create Single Record …" at bounding box center [0, 0] width 0 height 0
click at [447, 68] on span "Configuration" at bounding box center [444, 67] width 35 height 9
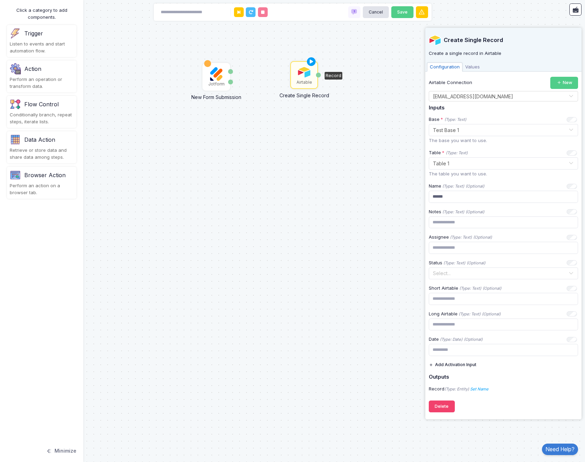
click at [459, 362] on button "Add Activation Input" at bounding box center [453, 365] width 48 height 12
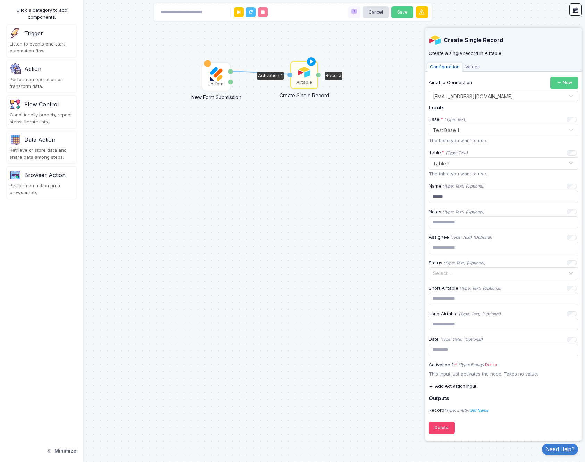
drag, startPoint x: 231, startPoint y: 71, endPoint x: 290, endPoint y: 74, distance: 59.2
click at [0, 0] on div "1 Jotform New Form Submission Answers Submission Airtable Create Single Record …" at bounding box center [0, 0] width 0 height 0
click at [530, 197] on input "******" at bounding box center [503, 197] width 149 height 12
click at [503, 196] on input "text" at bounding box center [503, 197] width 149 height 12
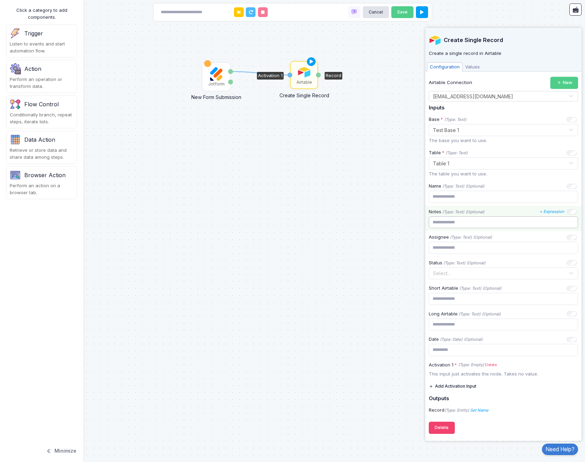
click at [528, 225] on input "text" at bounding box center [503, 222] width 149 height 12
click at [523, 198] on input "text" at bounding box center [503, 197] width 149 height 12
click at [554, 186] on icon "+ Expression" at bounding box center [552, 185] width 25 height 5
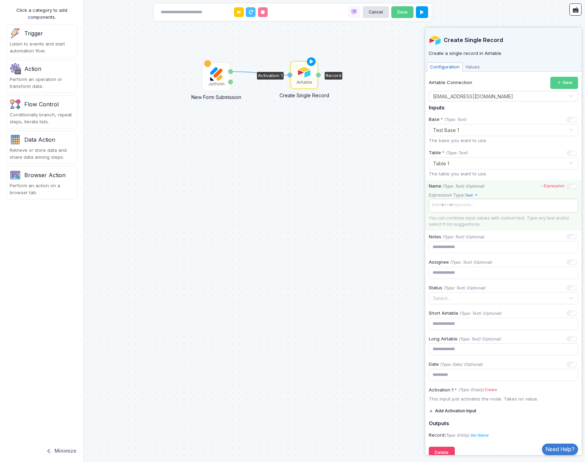
click at [493, 204] on span at bounding box center [503, 205] width 147 height 10
click at [0, 0] on icon "- Expression" at bounding box center [0, 0] width 0 height 0
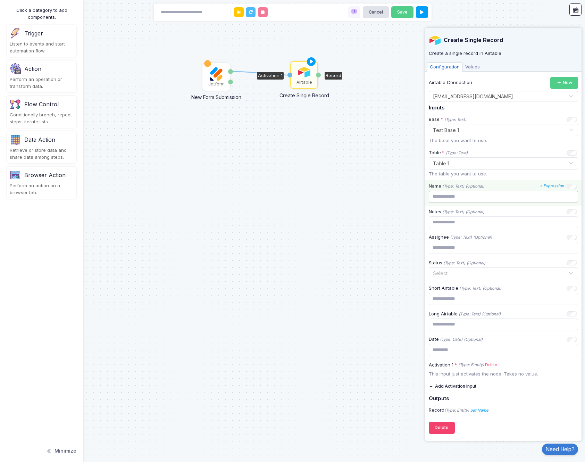
click at [484, 196] on input "text" at bounding box center [503, 197] width 149 height 12
click at [477, 68] on span "Values" at bounding box center [473, 67] width 20 height 9
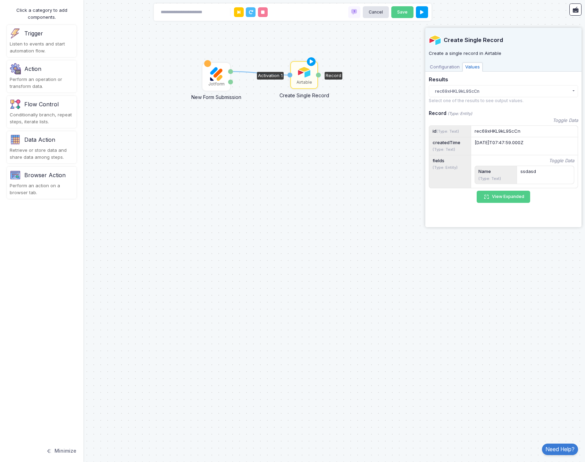
click at [445, 66] on span "Configuration" at bounding box center [444, 67] width 35 height 9
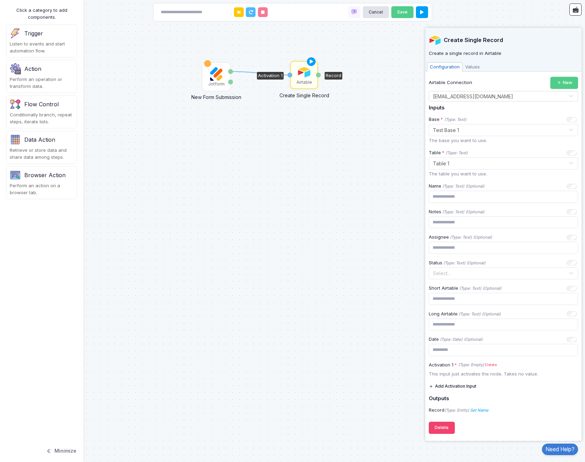
click at [307, 74] on img at bounding box center [304, 72] width 14 height 14
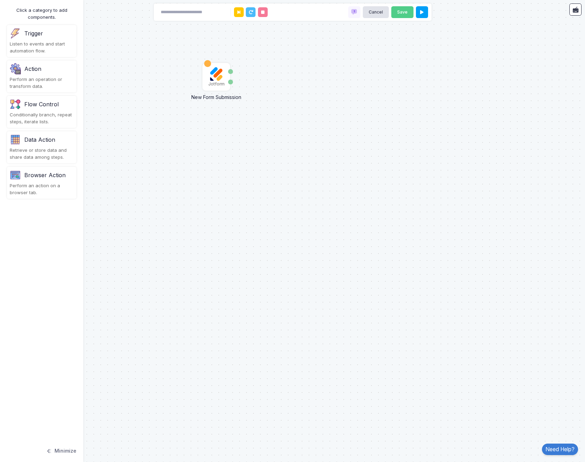
click at [38, 77] on div "Perform an operation or transform data." at bounding box center [42, 83] width 64 height 14
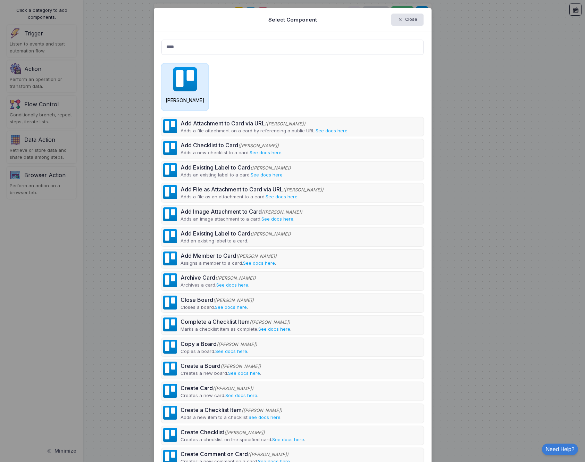
type input "****"
click at [194, 83] on img at bounding box center [185, 79] width 24 height 24
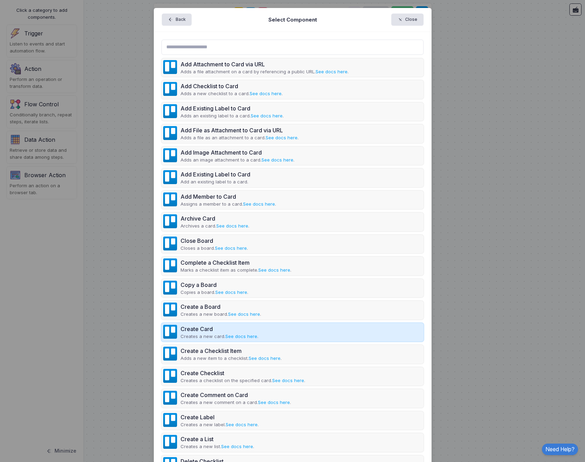
click at [293, 331] on div "Create Card Creates a new card. See docs here ." at bounding box center [293, 332] width 262 height 19
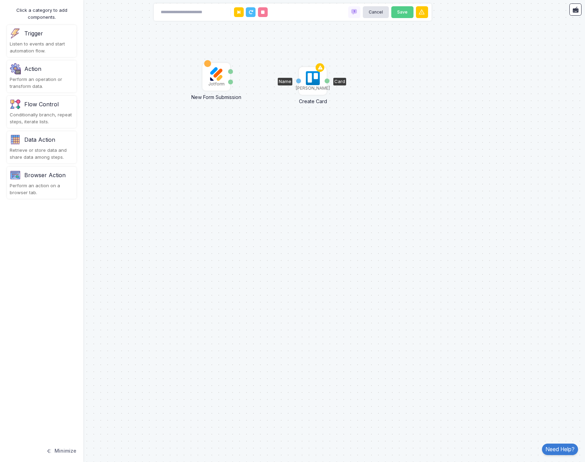
click at [313, 79] on img at bounding box center [313, 78] width 14 height 14
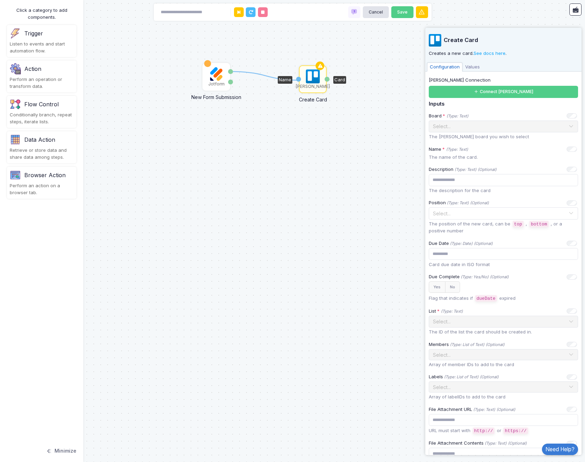
drag, startPoint x: 232, startPoint y: 69, endPoint x: 302, endPoint y: 80, distance: 70.9
click at [0, 0] on div "1 Jotform New Form Submission Answers Submission [PERSON_NAME] Create Card Name…" at bounding box center [0, 0] width 0 height 0
drag, startPoint x: 231, startPoint y: 71, endPoint x: 304, endPoint y: 80, distance: 72.7
click at [0, 0] on div "1 Jotform New Form Submission Answers Submission [PERSON_NAME] Create Card Name…" at bounding box center [0, 0] width 0 height 0
drag, startPoint x: 233, startPoint y: 82, endPoint x: 299, endPoint y: 81, distance: 66.7
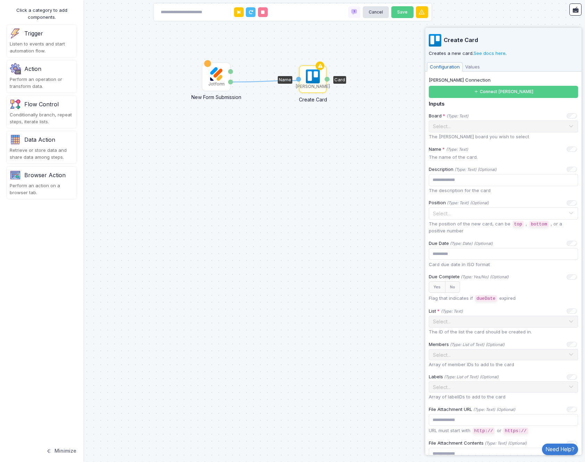
click at [0, 0] on div "1 Jotform New Form Submission Answers Submission [PERSON_NAME] Create Card Name…" at bounding box center [0, 0] width 0 height 0
click at [510, 93] on button "Connect [PERSON_NAME]" at bounding box center [503, 92] width 149 height 12
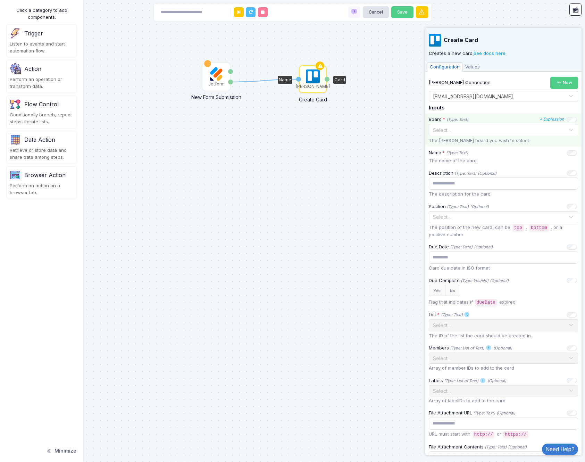
click at [515, 129] on input "text" at bounding box center [497, 130] width 128 height 8
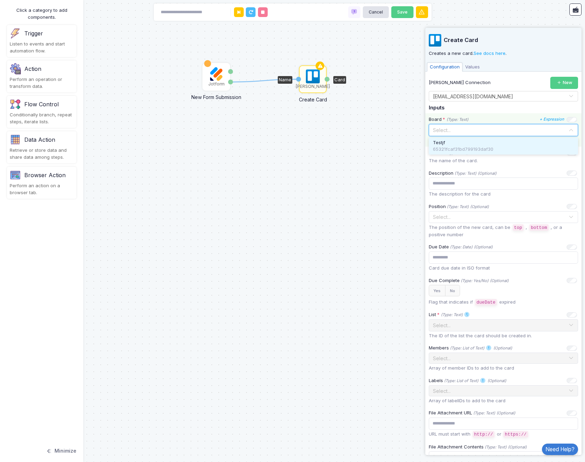
click at [498, 146] on div "Testjf" at bounding box center [503, 142] width 141 height 7
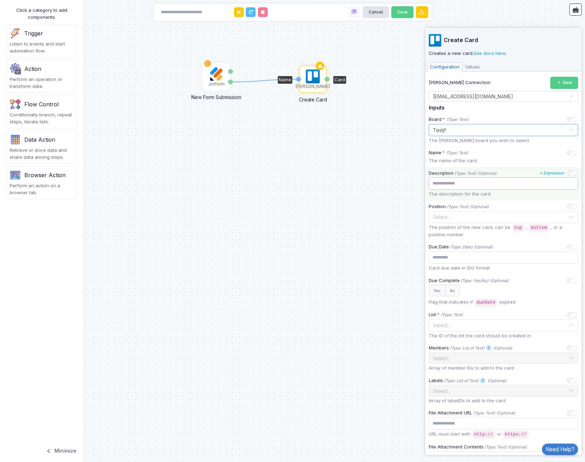
click at [506, 184] on input "text" at bounding box center [503, 184] width 149 height 12
click at [508, 182] on input "text" at bounding box center [503, 184] width 149 height 12
click at [556, 175] on icon "+ Expression" at bounding box center [552, 173] width 25 height 5
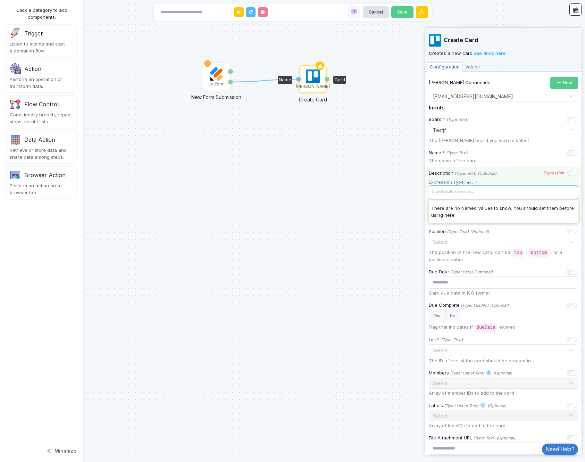
click at [491, 193] on span at bounding box center [503, 192] width 147 height 10
click at [0, 0] on icon "- Expression" at bounding box center [0, 0] width 0 height 0
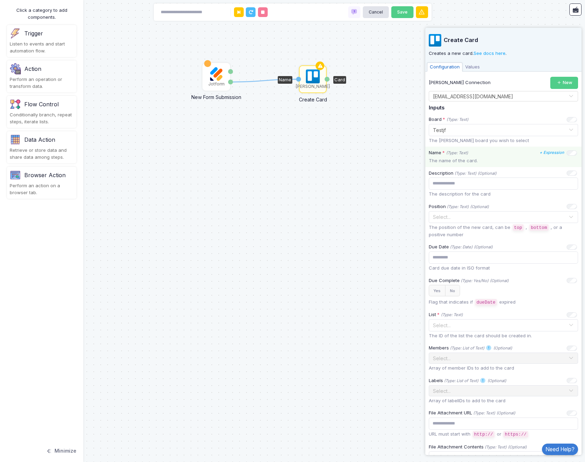
click at [462, 159] on p "The name of the card." at bounding box center [503, 160] width 149 height 7
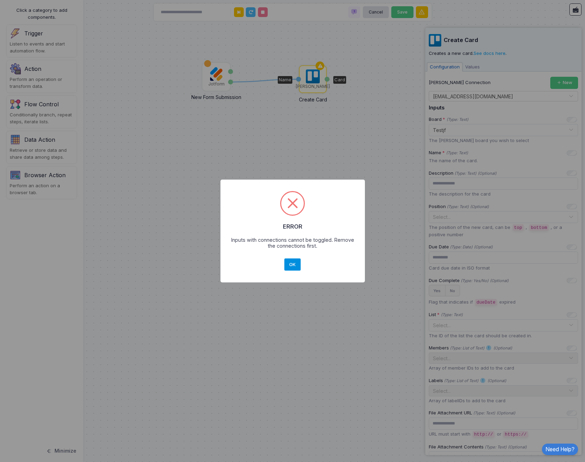
click at [298, 265] on button "OK" at bounding box center [292, 264] width 17 height 13
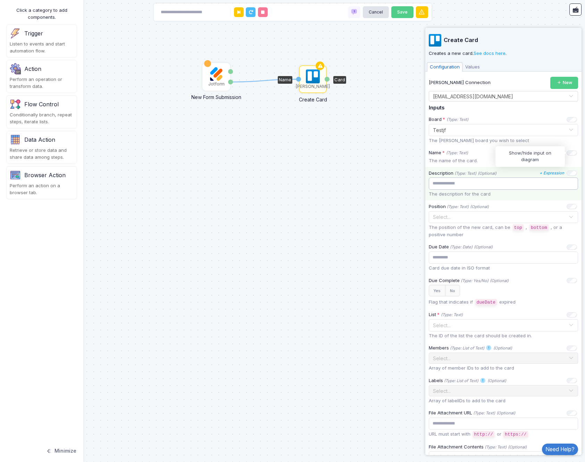
click at [480, 182] on input "text" at bounding box center [503, 184] width 149 height 12
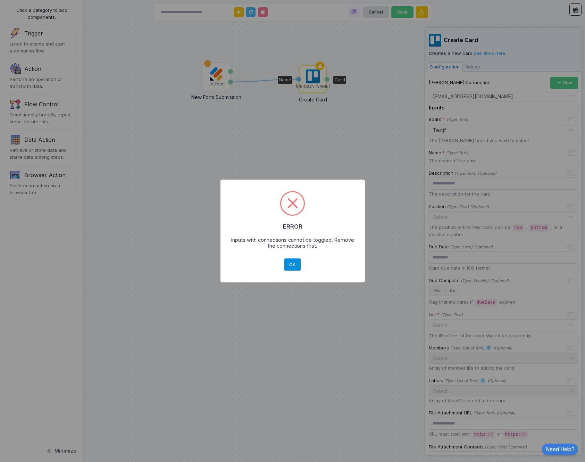
click at [296, 262] on button "OK" at bounding box center [292, 264] width 17 height 13
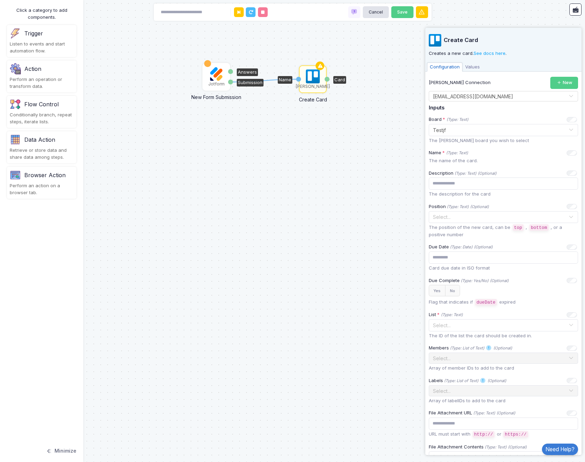
click at [231, 82] on div "Submission" at bounding box center [230, 82] width 5 height 5
drag, startPoint x: 232, startPoint y: 72, endPoint x: 297, endPoint y: 78, distance: 65.2
click at [0, 0] on div "1 1 Jotform New Form Submission Answers Submission [PERSON_NAME] Create Card Na…" at bounding box center [0, 0] width 0 height 0
click at [240, 80] on div "1 1 Jotform New Form Submission Answers Submission [PERSON_NAME] Create Card Na…" at bounding box center [292, 231] width 585 height 462
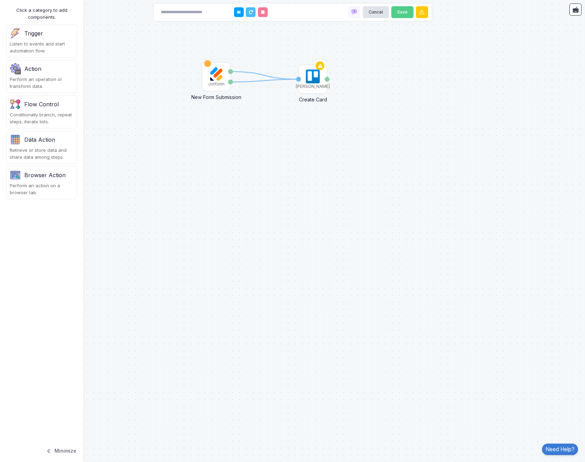
click at [245, 82] on icon at bounding box center [265, 80] width 68 height 3
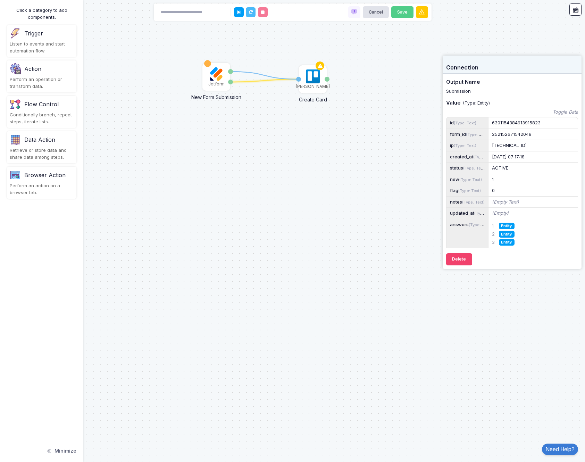
click at [245, 82] on icon at bounding box center [265, 80] width 68 height 3
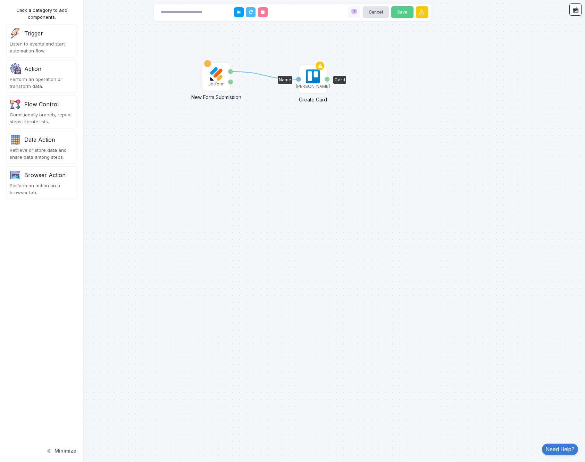
click at [316, 79] on img at bounding box center [313, 76] width 14 height 14
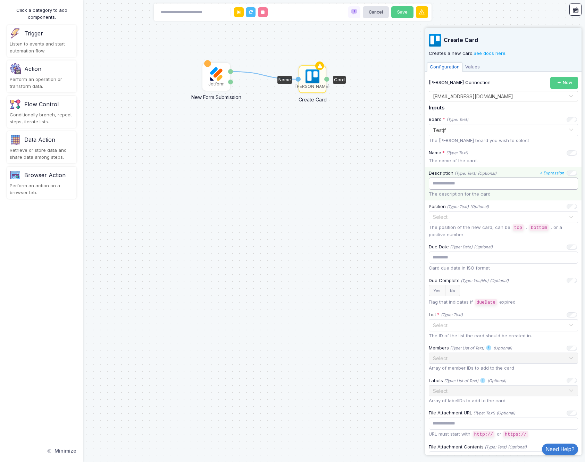
click at [510, 186] on input "text" at bounding box center [503, 184] width 149 height 12
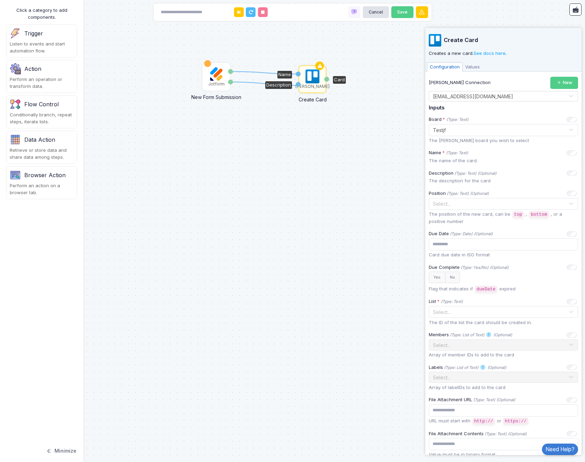
drag, startPoint x: 232, startPoint y: 82, endPoint x: 301, endPoint y: 85, distance: 69.5
click at [0, 0] on div "1 1 Jotform New Form Submission Answers Submission [PERSON_NAME] Create Card Na…" at bounding box center [0, 0] width 0 height 0
click at [215, 78] on img at bounding box center [216, 74] width 14 height 14
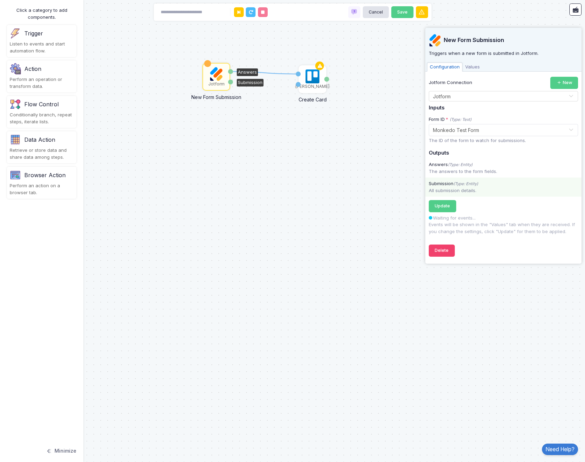
click at [452, 190] on div "All submission details." at bounding box center [504, 190] width 156 height 7
click at [469, 63] on span "Values" at bounding box center [473, 67] width 20 height 9
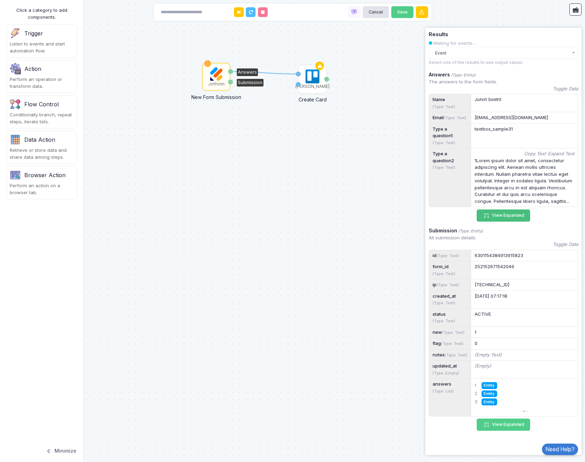
scroll to position [58, 0]
click at [514, 212] on button "View Expanded" at bounding box center [503, 215] width 53 height 12
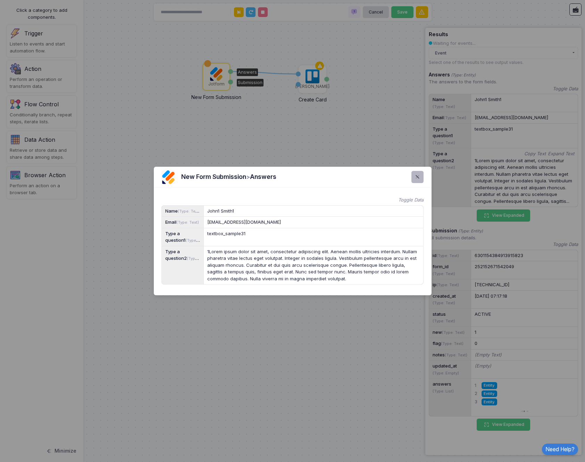
click at [423, 171] on div at bounding box center [418, 177] width 12 height 12
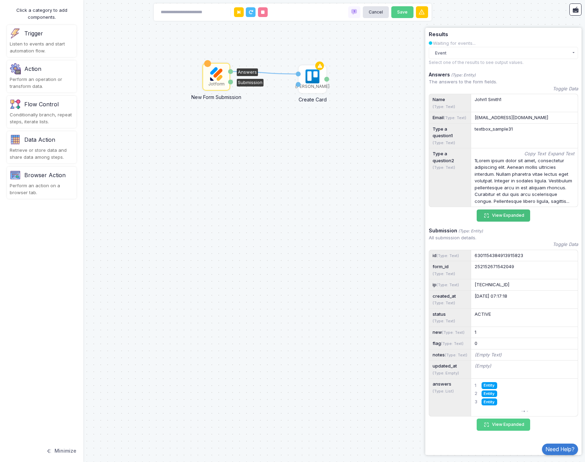
scroll to position [0, 0]
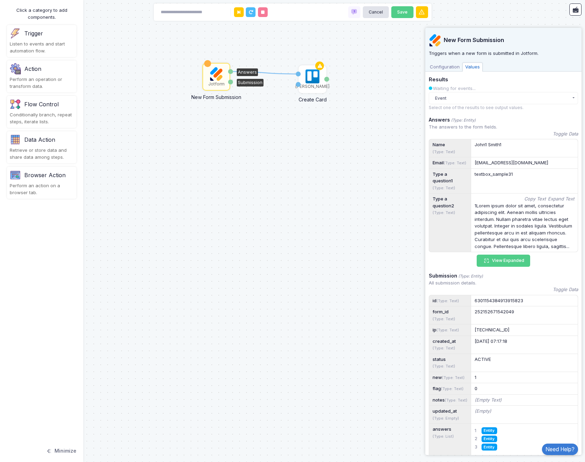
click at [452, 68] on span "Configuration" at bounding box center [444, 67] width 35 height 9
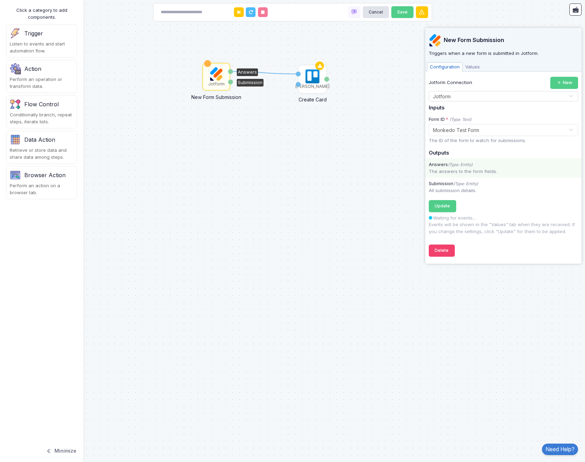
click at [454, 173] on div "The answers to the form fields." at bounding box center [504, 171] width 156 height 7
click at [475, 173] on div "The answers to the form fields." at bounding box center [504, 171] width 156 height 7
click at [472, 67] on span "Values" at bounding box center [473, 67] width 20 height 9
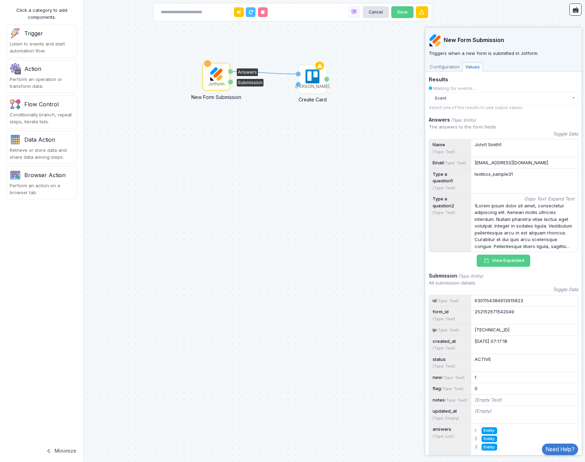
click at [451, 66] on span "Configuration" at bounding box center [444, 67] width 35 height 9
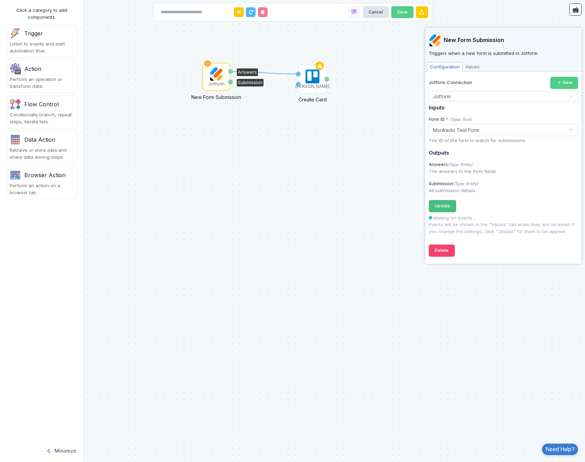
click at [444, 207] on span "Update" at bounding box center [442, 205] width 15 height 5
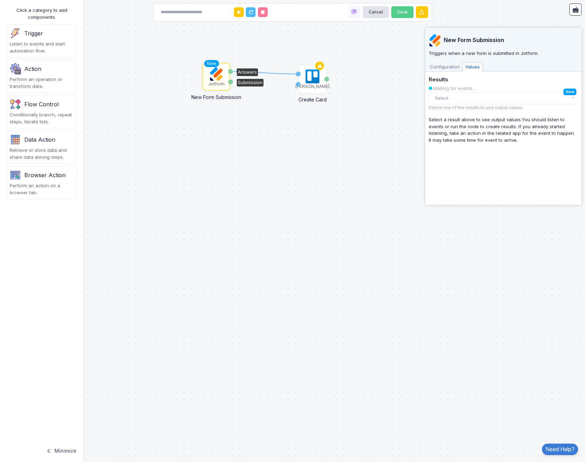
click at [458, 66] on span "Configuration" at bounding box center [444, 67] width 35 height 9
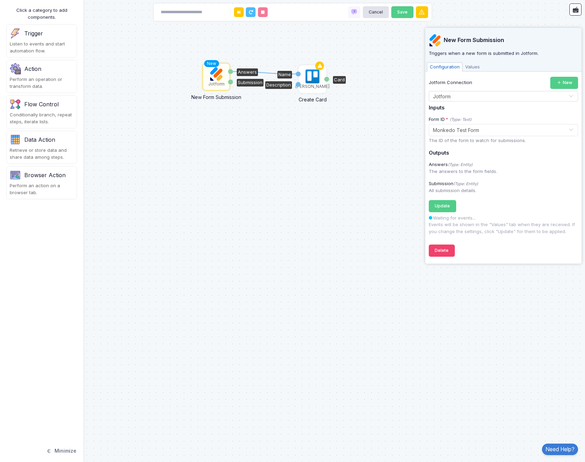
click at [313, 77] on img at bounding box center [313, 76] width 14 height 14
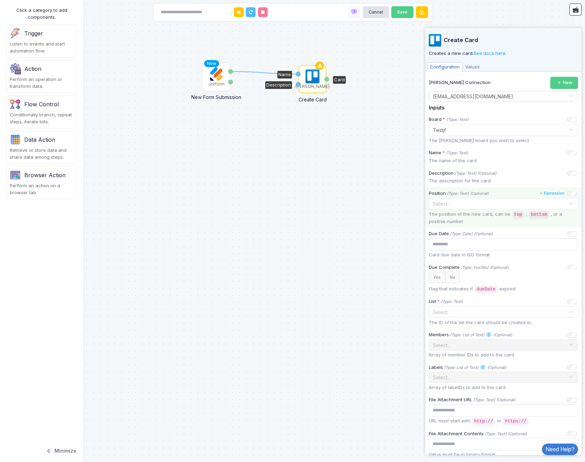
click at [486, 197] on div "Position (Type: Text) (Optional) + Expression Select... The position of the new…" at bounding box center [504, 207] width 156 height 41
click at [475, 204] on input "text" at bounding box center [497, 204] width 128 height 8
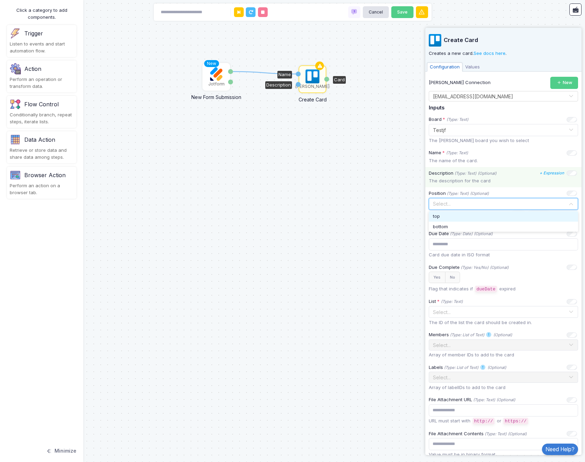
click at [477, 183] on p "The description for the card" at bounding box center [503, 181] width 149 height 7
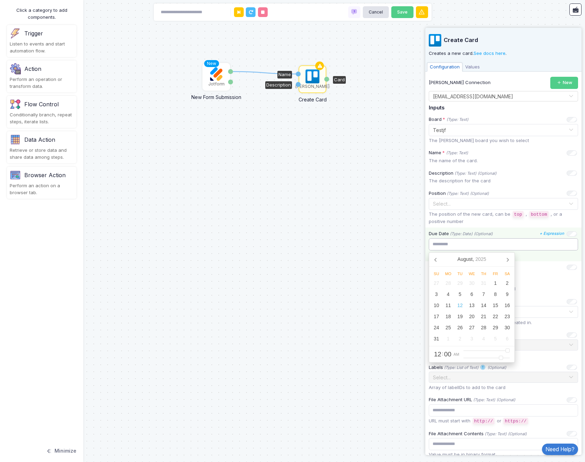
click at [498, 245] on input "text" at bounding box center [503, 244] width 149 height 12
click at [503, 245] on input "text" at bounding box center [503, 244] width 149 height 12
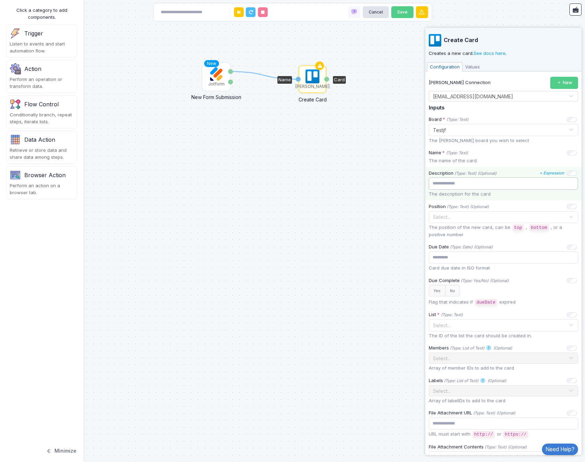
click at [476, 183] on input "text" at bounding box center [503, 184] width 149 height 12
click at [469, 67] on span "Values" at bounding box center [473, 67] width 20 height 9
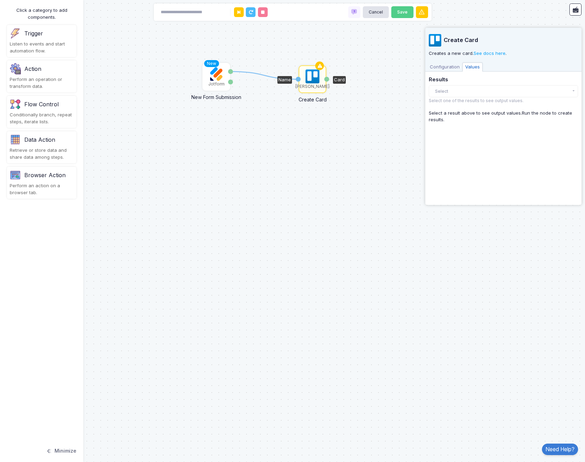
click at [452, 69] on span "Configuration" at bounding box center [444, 67] width 35 height 9
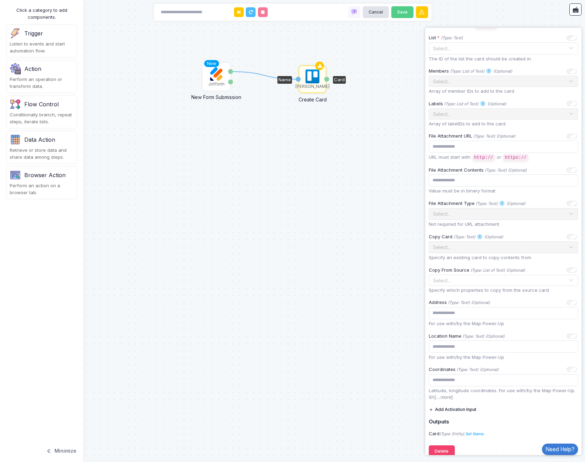
scroll to position [285, 0]
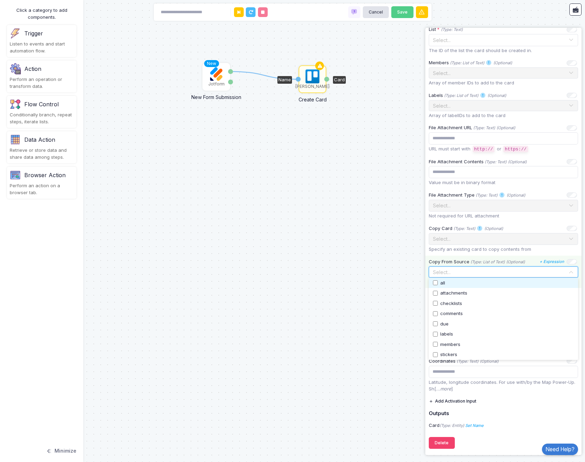
click at [574, 271] on span at bounding box center [572, 271] width 6 height 9
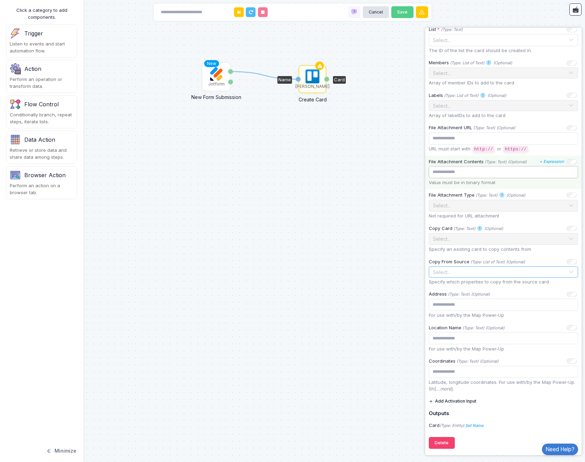
click at [565, 171] on input "text" at bounding box center [503, 172] width 149 height 12
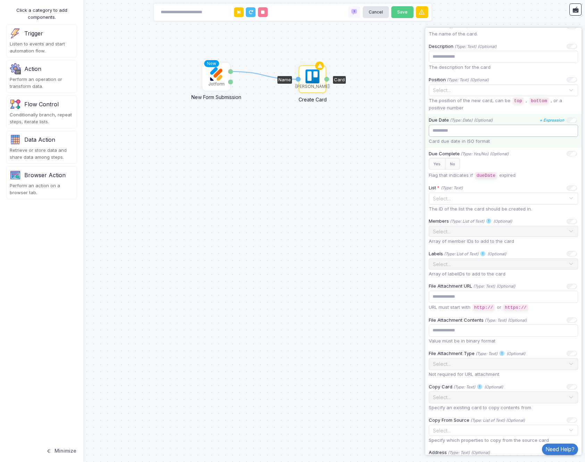
click at [463, 133] on input "text" at bounding box center [503, 131] width 149 height 12
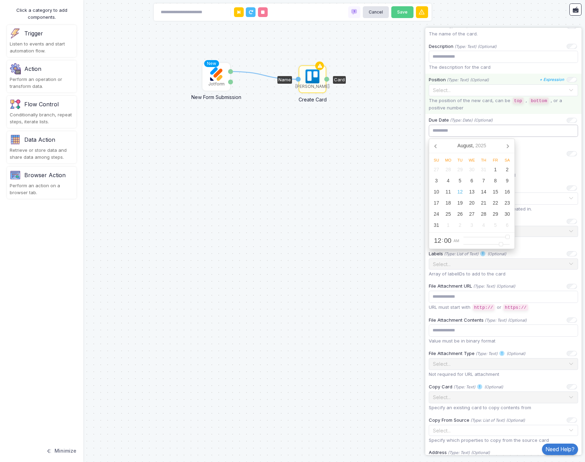
scroll to position [96, 0]
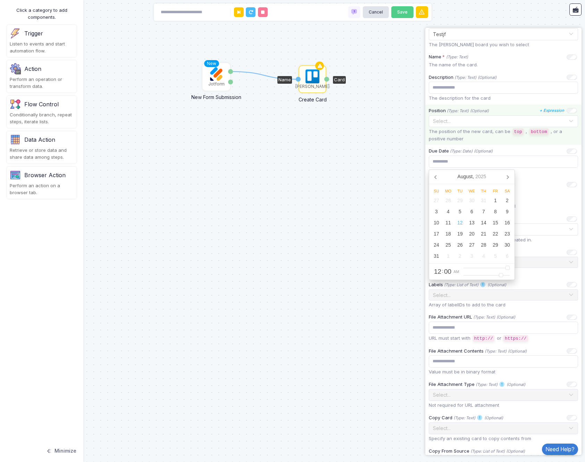
click at [458, 121] on input "text" at bounding box center [497, 121] width 128 height 8
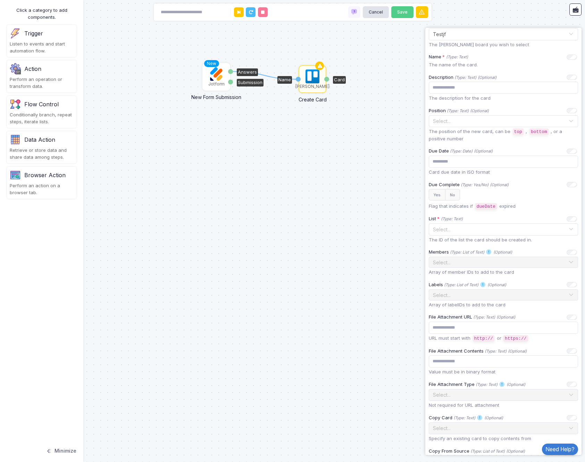
click at [220, 79] on img at bounding box center [216, 74] width 14 height 14
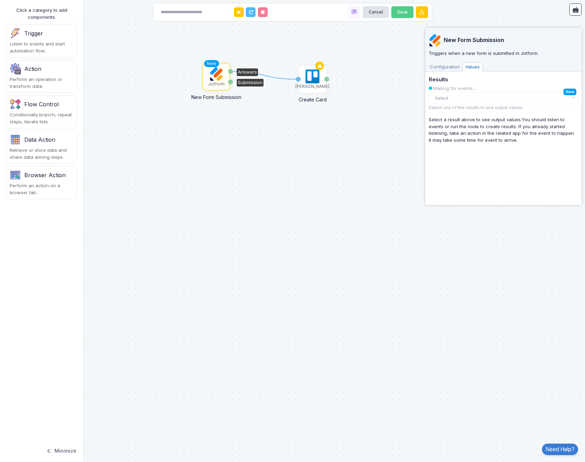
click at [442, 66] on span "Configuration" at bounding box center [444, 67] width 35 height 9
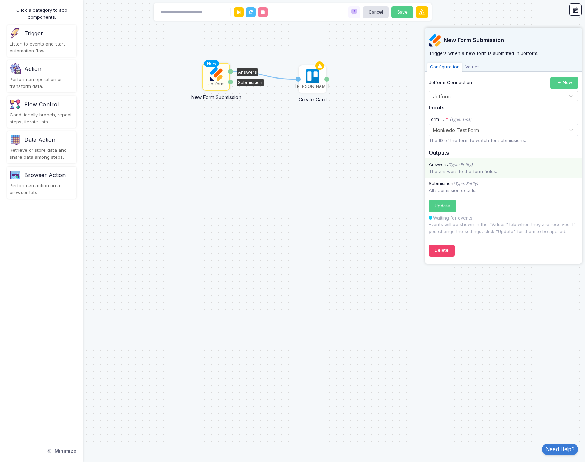
click at [475, 165] on div "Answers (Type: Entity)" at bounding box center [504, 164] width 156 height 7
click at [464, 198] on div "Jotform Connection New Select Connection × Jotform × Inputs Form ID * (Type: Te…" at bounding box center [503, 156] width 149 height 158
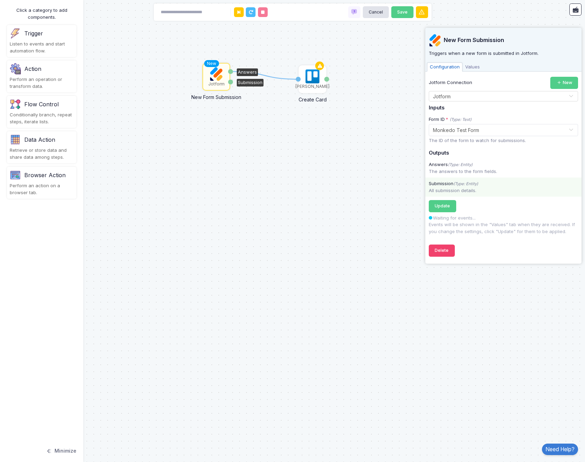
click at [466, 188] on div "All submission details." at bounding box center [504, 190] width 156 height 7
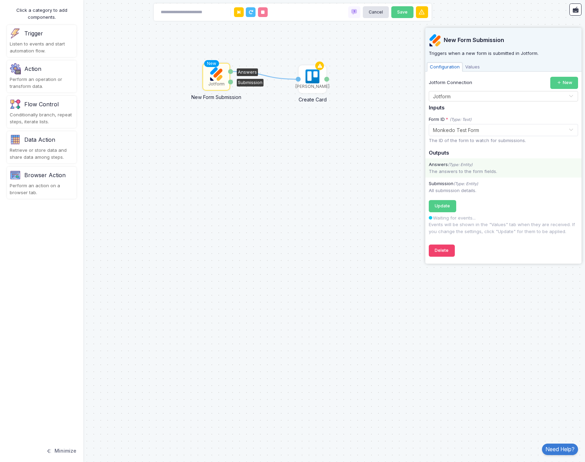
click at [473, 165] on icon "(Type: Entity)" at bounding box center [460, 164] width 25 height 5
click at [478, 69] on span "Values" at bounding box center [473, 67] width 20 height 9
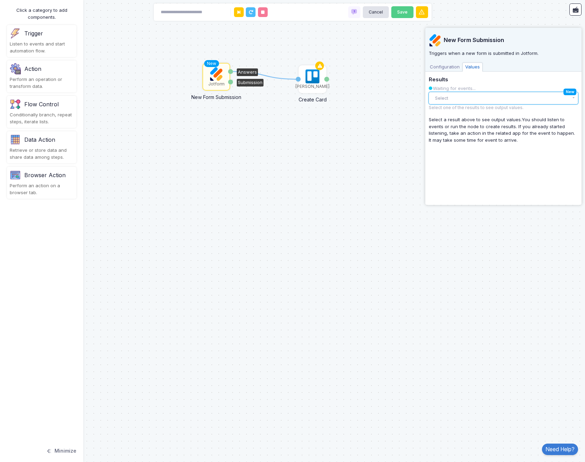
click at [469, 100] on button "Select" at bounding box center [503, 98] width 149 height 12
click at [469, 112] on div "Event" at bounding box center [498, 112] width 122 height 7
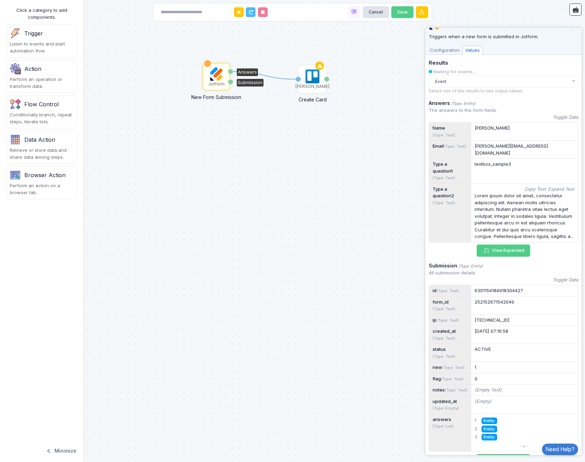
scroll to position [58, 0]
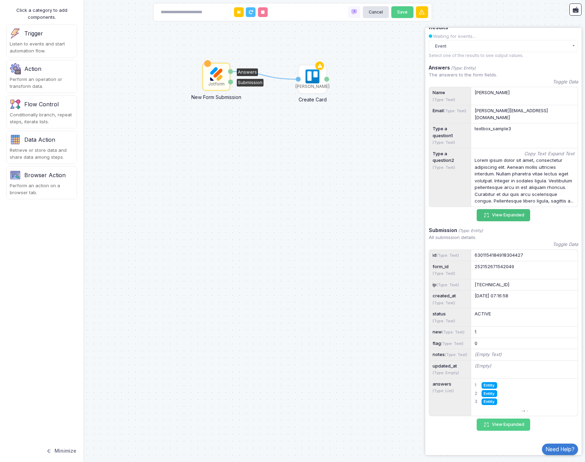
click at [507, 209] on button "View Expanded" at bounding box center [503, 215] width 53 height 12
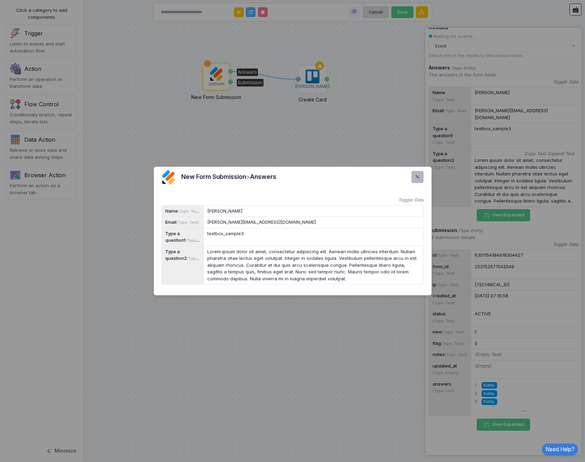
click at [419, 171] on div at bounding box center [418, 177] width 12 height 12
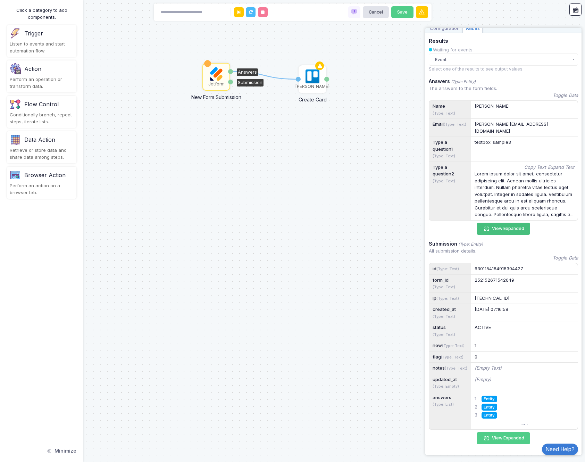
scroll to position [38, 0]
click at [311, 81] on img at bounding box center [313, 76] width 14 height 14
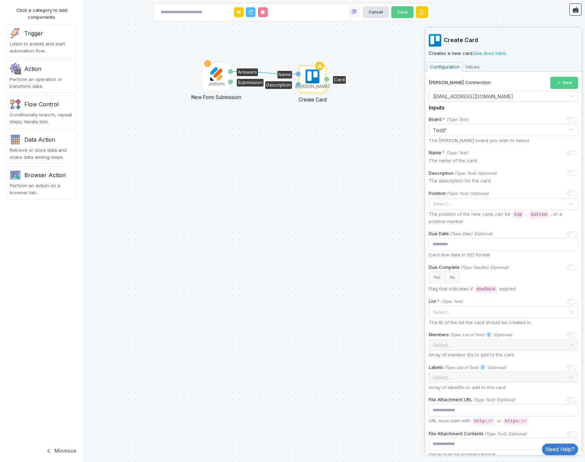
click at [214, 88] on div "Jotform" at bounding box center [216, 77] width 26 height 26
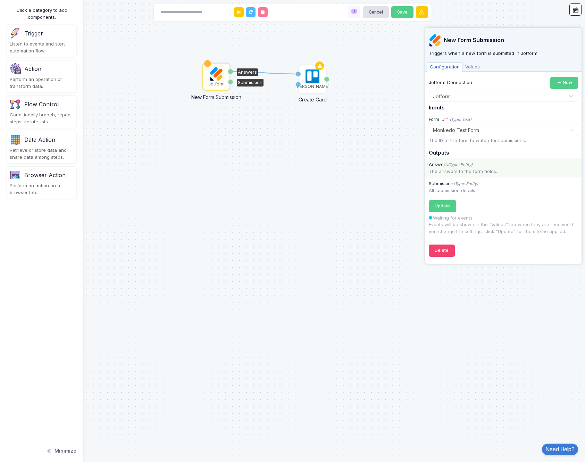
click at [461, 174] on div "The answers to the form fields." at bounding box center [504, 171] width 156 height 7
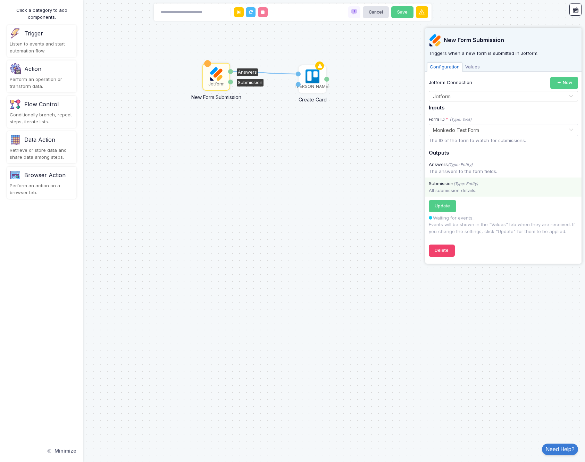
click at [462, 184] on icon "(Type: Entity)" at bounding box center [466, 183] width 25 height 5
click at [470, 155] on h5 "Outputs" at bounding box center [503, 153] width 149 height 6
click at [473, 67] on span "Values" at bounding box center [473, 67] width 20 height 9
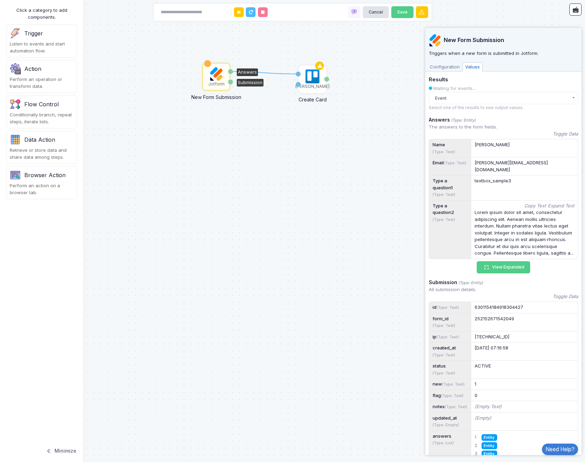
click at [439, 143] on div "Name (Type: Text)" at bounding box center [450, 148] width 42 height 18
click at [499, 146] on div "[PERSON_NAME]" at bounding box center [525, 144] width 100 height 7
click at [446, 150] on small "(Type: Text)" at bounding box center [444, 151] width 23 height 5
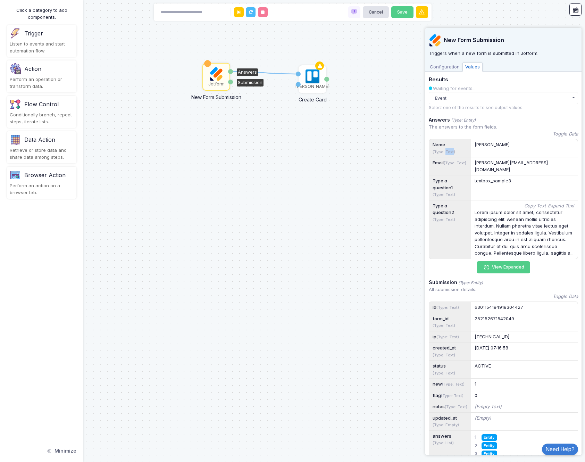
click at [446, 150] on small "(Type: Text)" at bounding box center [444, 151] width 23 height 5
click at [455, 130] on div "The answers to the form fields." at bounding box center [503, 127] width 149 height 7
click at [457, 130] on div "The answers to the form fields." at bounding box center [503, 127] width 149 height 7
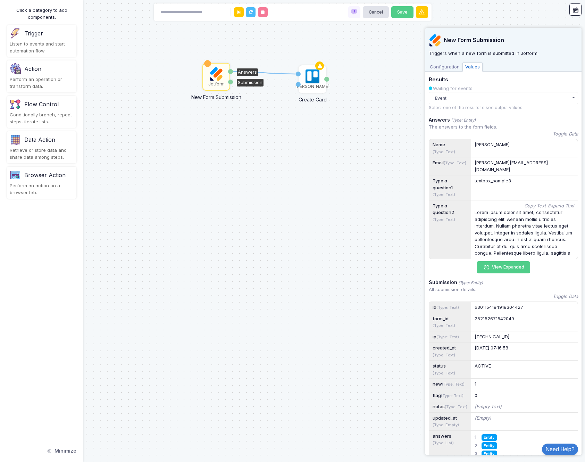
click at [444, 124] on div "The answers to the form fields." at bounding box center [503, 127] width 149 height 7
click at [484, 102] on button "Event" at bounding box center [503, 98] width 149 height 12
click at [484, 101] on button "Event" at bounding box center [503, 98] width 149 height 12
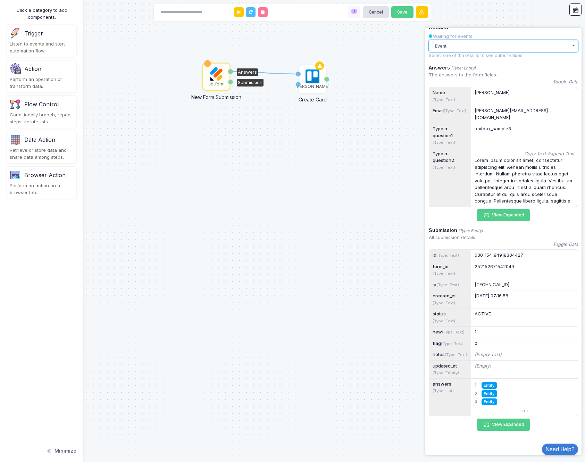
scroll to position [0, 0]
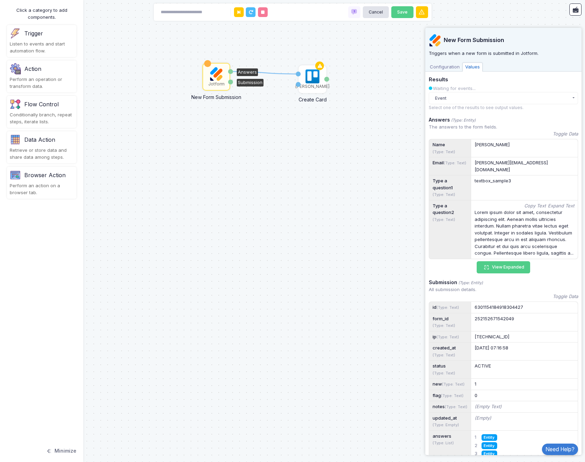
click at [446, 66] on span "Configuration" at bounding box center [444, 67] width 35 height 9
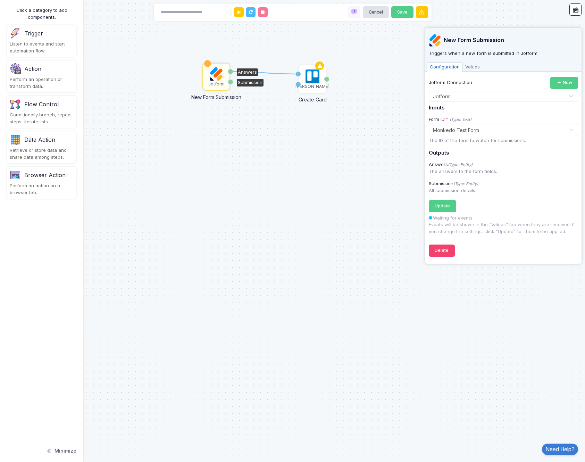
click at [230, 72] on div "Answers" at bounding box center [230, 71] width 5 height 5
click at [472, 174] on div "The answers to the form fields." at bounding box center [504, 171] width 156 height 7
click at [489, 173] on div "The answers to the form fields." at bounding box center [504, 171] width 156 height 7
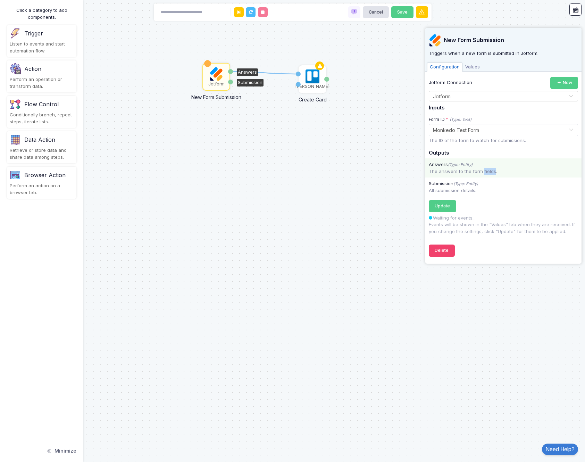
click at [489, 173] on div "The answers to the form fields." at bounding box center [504, 171] width 156 height 7
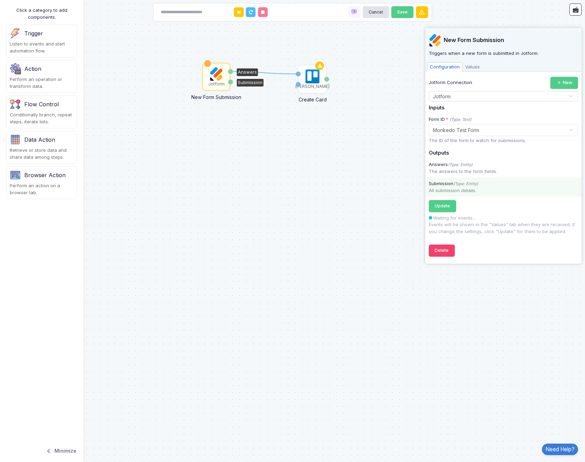
click at [470, 192] on div "All submission details." at bounding box center [504, 190] width 156 height 7
click at [492, 192] on div "All submission details." at bounding box center [504, 190] width 156 height 7
click at [48, 83] on div "Perform an operation or transform data." at bounding box center [42, 83] width 64 height 14
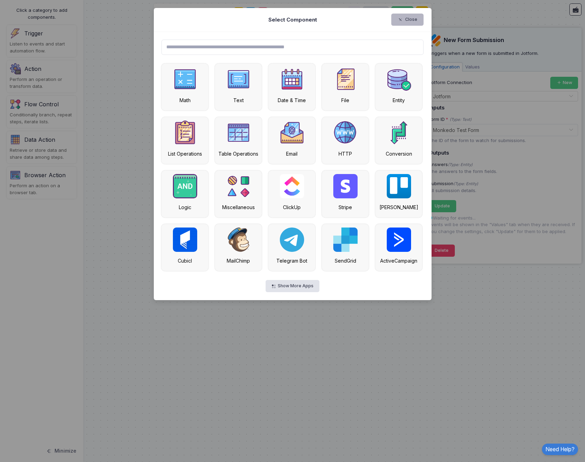
click at [407, 19] on button "Close" at bounding box center [407, 20] width 32 height 12
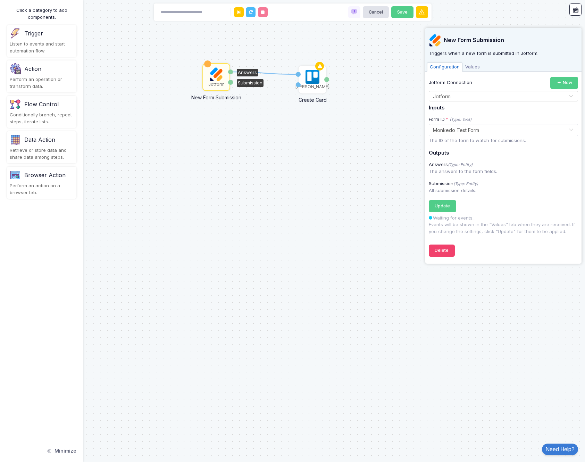
click at [260, 154] on div "1 Jotform New Form Submission Answers Submission [PERSON_NAME] Create Card Name…" at bounding box center [292, 231] width 585 height 462
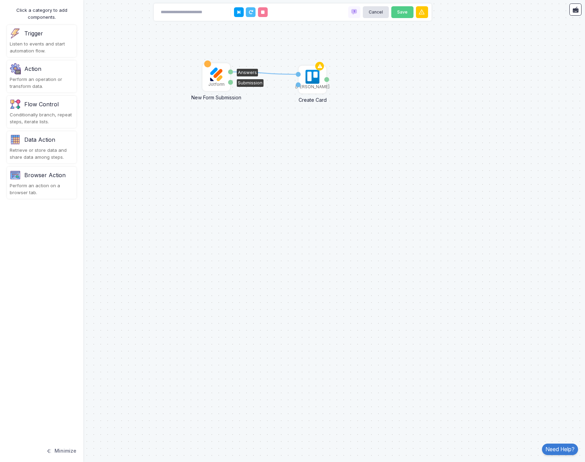
click at [220, 82] on div "Jotform" at bounding box center [216, 84] width 16 height 6
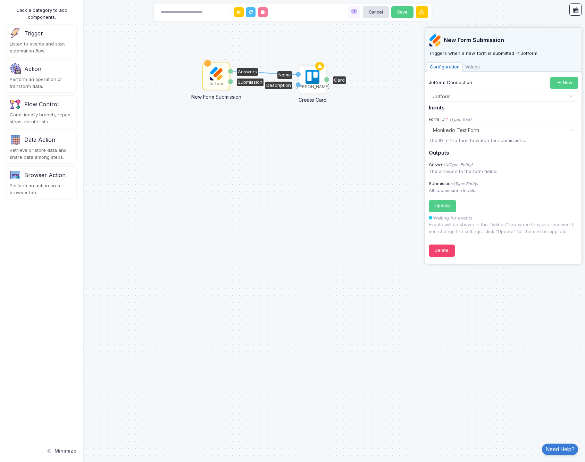
click at [313, 84] on div "[PERSON_NAME]" at bounding box center [313, 87] width 34 height 6
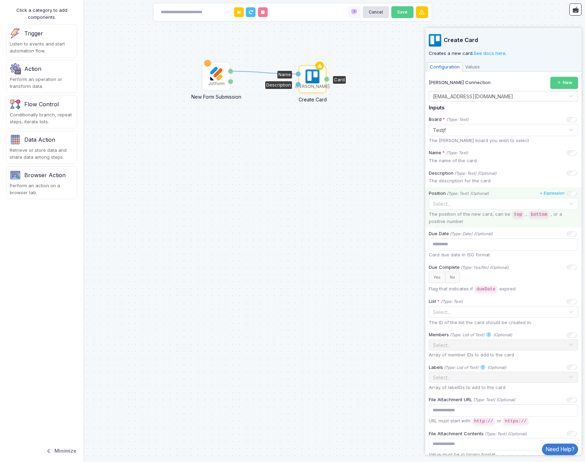
click at [472, 204] on input "text" at bounding box center [497, 204] width 128 height 8
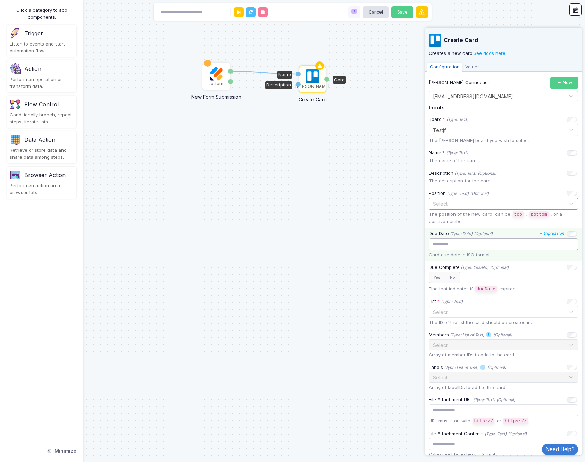
click at [463, 249] on input "text" at bounding box center [503, 244] width 149 height 12
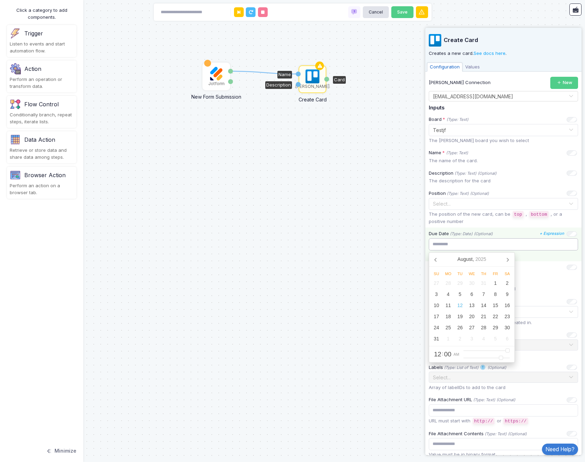
click at [478, 242] on input "text" at bounding box center [503, 244] width 149 height 12
click at [264, 90] on div "1 Jotform New Form Submission Answers Submission [PERSON_NAME] Create Card Name…" at bounding box center [292, 231] width 585 height 462
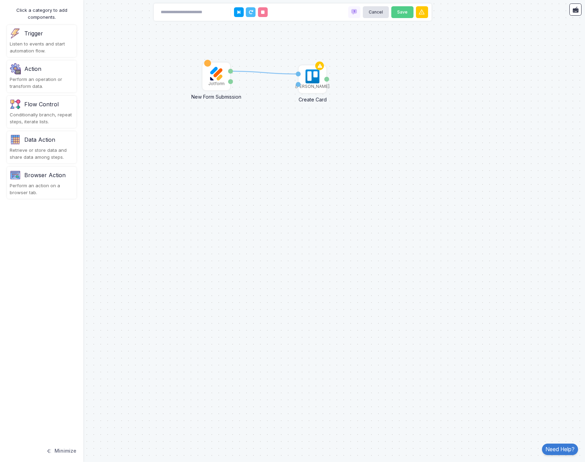
click at [281, 72] on div "1 Jotform New Form Submission Answers Submission [PERSON_NAME] Create Card Name…" at bounding box center [292, 231] width 585 height 462
click at [311, 79] on img at bounding box center [313, 76] width 14 height 14
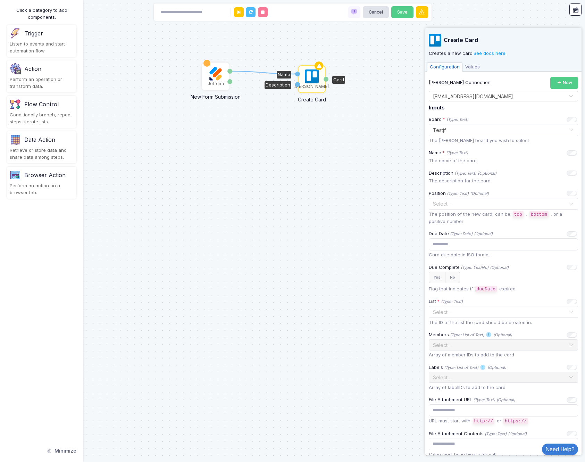
click at [202, 140] on div "1 Jotform New Form Submission Answers Submission [PERSON_NAME] Create Card Name…" at bounding box center [292, 231] width 585 height 462
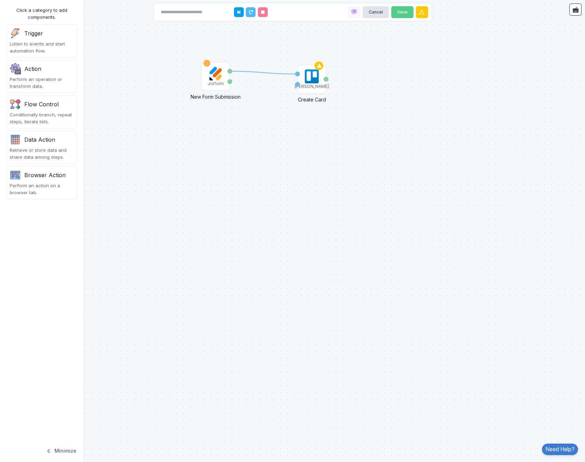
click at [45, 41] on div "Listen to events and start automation flow." at bounding box center [42, 48] width 64 height 14
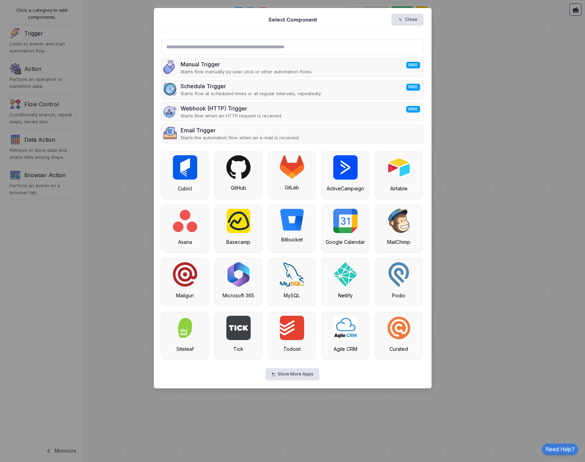
click at [282, 43] on input "text" at bounding box center [293, 47] width 262 height 15
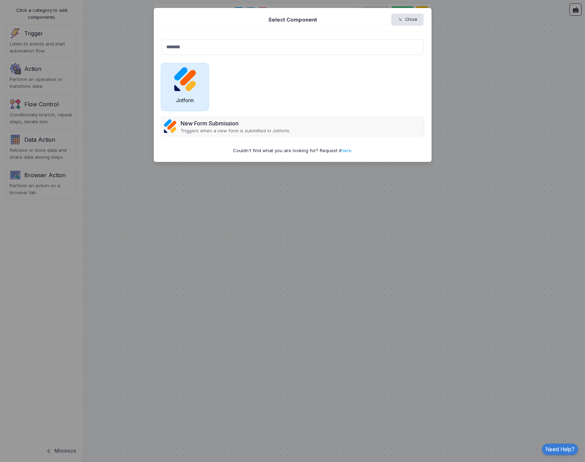
type input "*******"
click at [187, 86] on img at bounding box center [185, 79] width 24 height 24
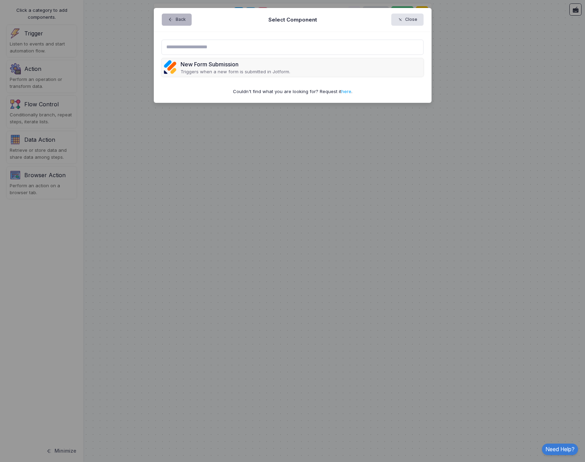
click at [174, 20] on span "button" at bounding box center [174, 20] width 0 height 6
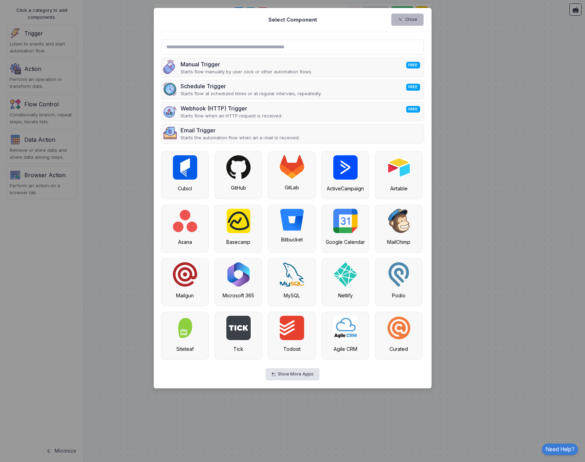
click at [420, 17] on button "Close" at bounding box center [407, 20] width 32 height 12
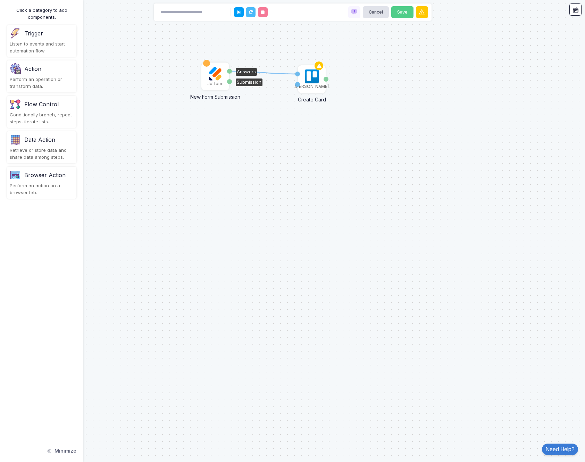
click at [218, 70] on img at bounding box center [215, 74] width 14 height 14
drag, startPoint x: 262, startPoint y: 57, endPoint x: 402, endPoint y: 145, distance: 165.5
click at [402, 145] on div "[PERSON_NAME] Create Card Name Description Card" at bounding box center [292, 231] width 585 height 462
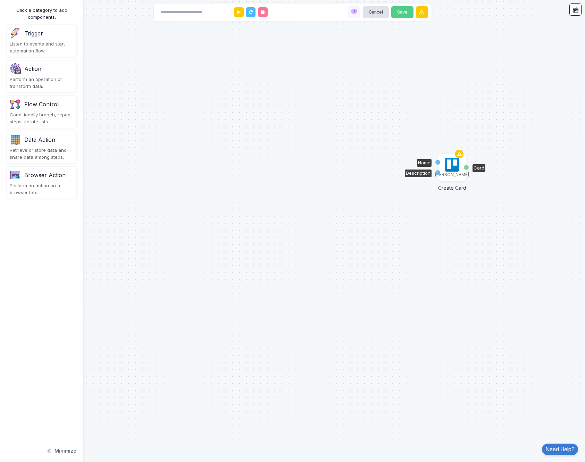
click at [451, 168] on img at bounding box center [452, 165] width 14 height 14
click at [38, 39] on div "Trigger Listen to events and start automation flow." at bounding box center [41, 41] width 69 height 32
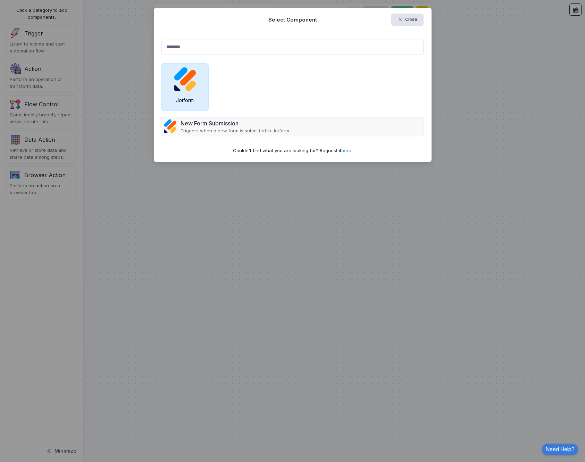
type input "*******"
click at [192, 86] on img at bounding box center [185, 79] width 24 height 24
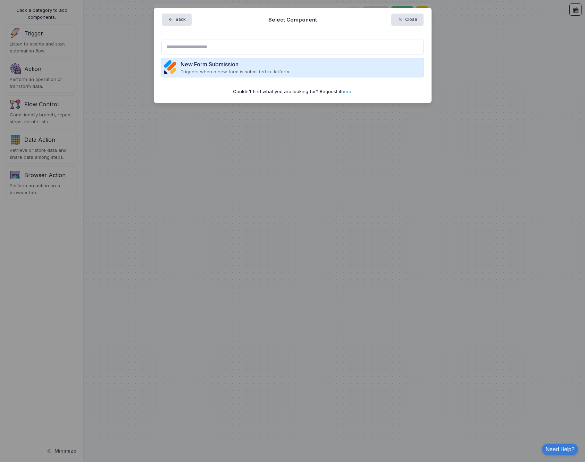
click at [236, 72] on p "Triggers when a new form is submitted in Jotform." at bounding box center [236, 71] width 110 height 7
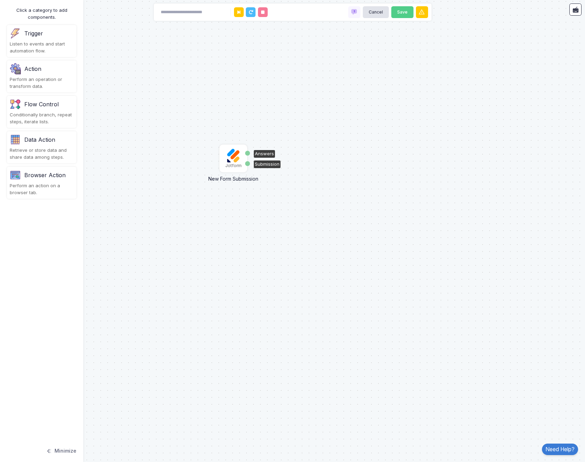
click at [233, 158] on img at bounding box center [233, 156] width 14 height 14
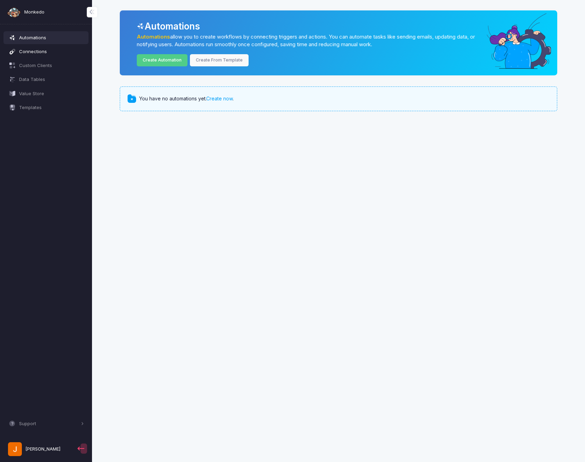
click at [39, 51] on span "Connections" at bounding box center [51, 51] width 65 height 7
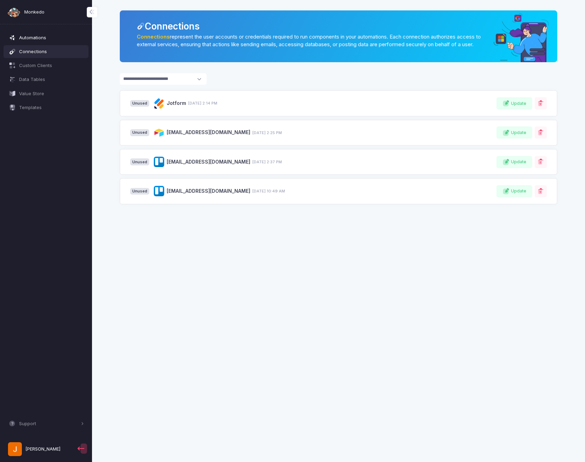
click at [39, 42] on link "Automations" at bounding box center [45, 37] width 85 height 13
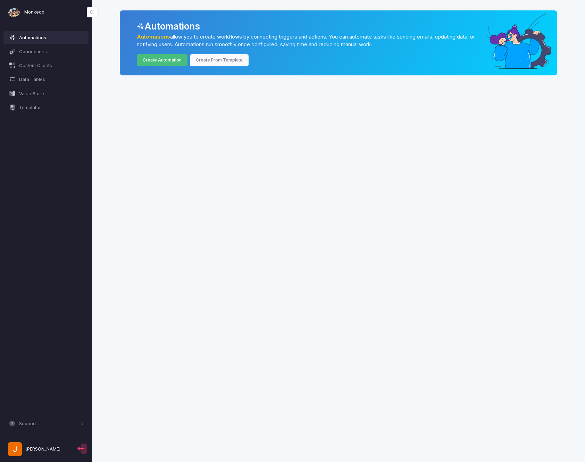
click at [170, 62] on link "Create Automation" at bounding box center [162, 60] width 51 height 12
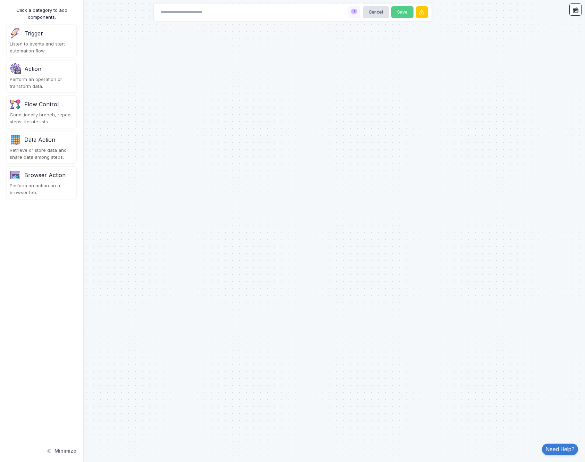
click at [33, 50] on div "Listen to events and start automation flow." at bounding box center [42, 48] width 64 height 14
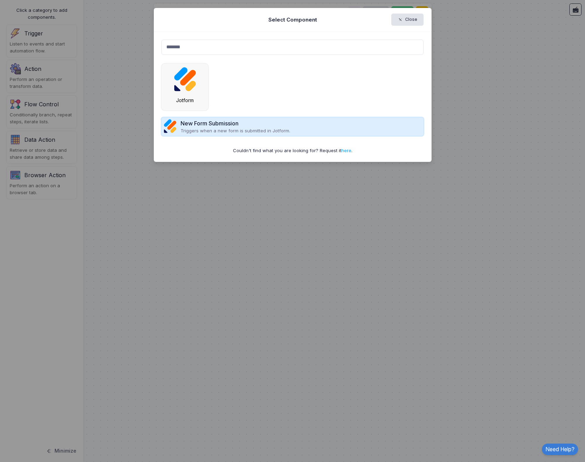
type input "*******"
click at [286, 127] on div "New Form Submission" at bounding box center [236, 123] width 110 height 8
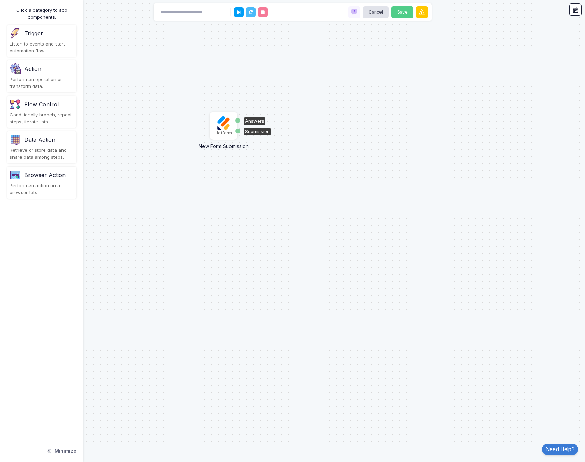
click at [224, 126] on img at bounding box center [224, 123] width 14 height 14
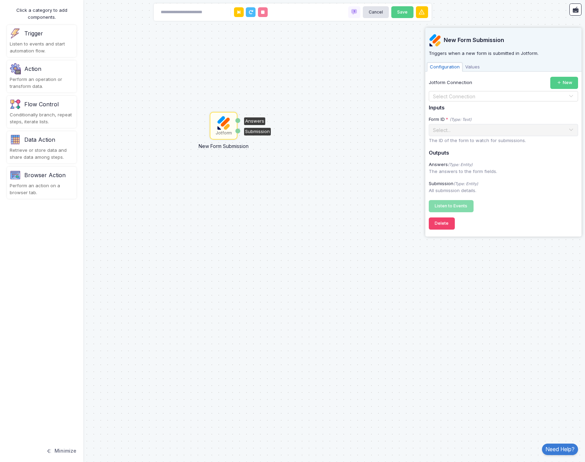
click at [477, 84] on div "Jotform Connection New" at bounding box center [503, 83] width 149 height 12
click at [480, 96] on input "text" at bounding box center [497, 97] width 128 height 8
click at [472, 110] on div "Jotform" at bounding box center [503, 108] width 149 height 10
click at [499, 127] on input "text" at bounding box center [497, 130] width 128 height 8
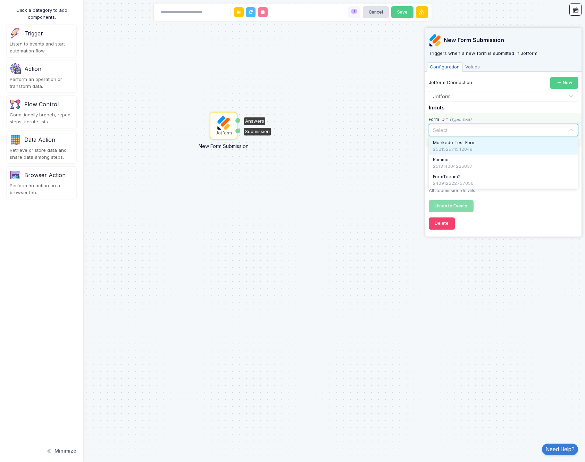
click at [476, 143] on span "Monkedo Test Form" at bounding box center [454, 142] width 43 height 7
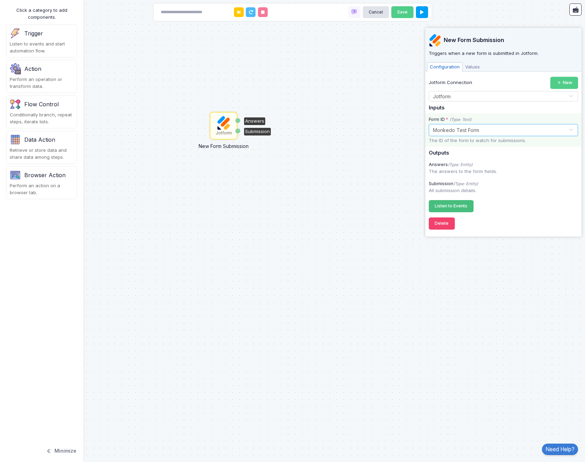
click at [462, 205] on span "Listen to Events" at bounding box center [451, 205] width 33 height 5
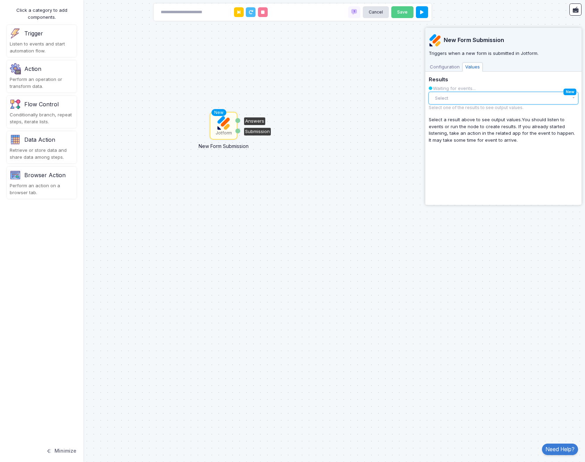
click at [471, 99] on button "Select" at bounding box center [503, 98] width 149 height 12
click at [469, 108] on div "Event" at bounding box center [503, 112] width 149 height 10
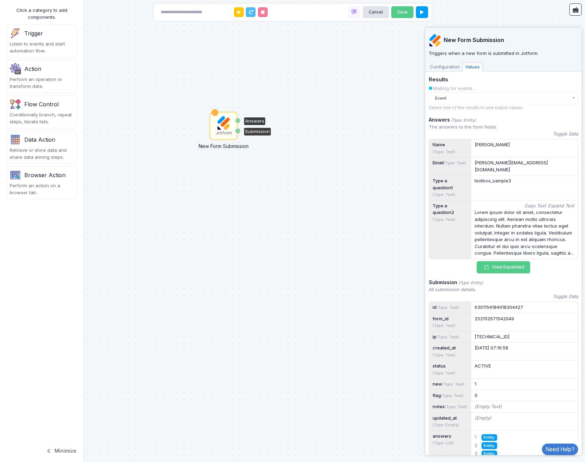
click at [40, 75] on div "Action Perform an operation or transform data." at bounding box center [41, 76] width 69 height 32
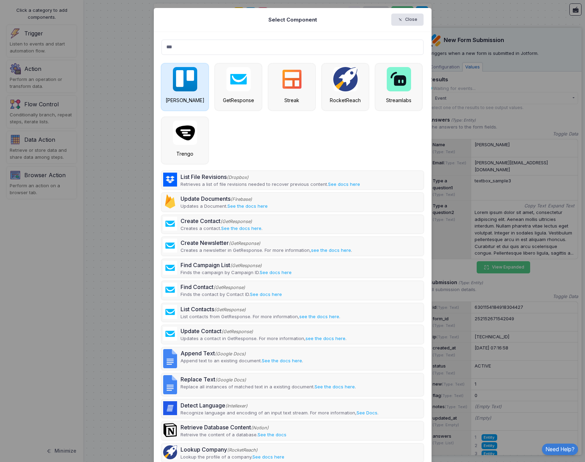
type input "***"
click at [189, 86] on img at bounding box center [185, 79] width 24 height 24
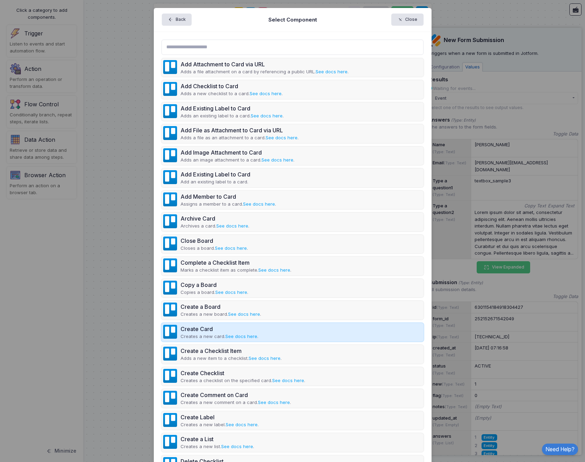
click at [298, 333] on div "Create Card Creates a new card. See docs here ." at bounding box center [293, 332] width 262 height 19
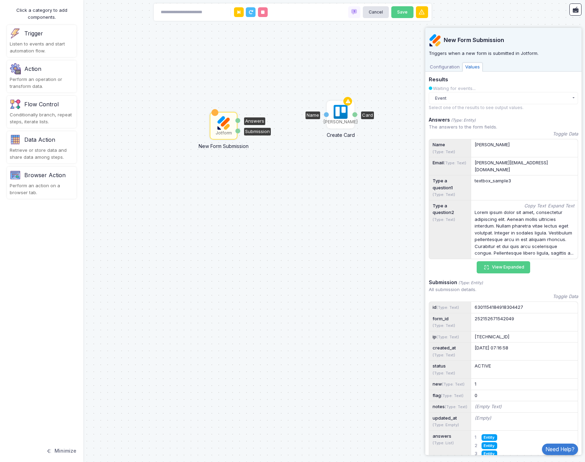
click at [341, 115] on img at bounding box center [341, 112] width 14 height 14
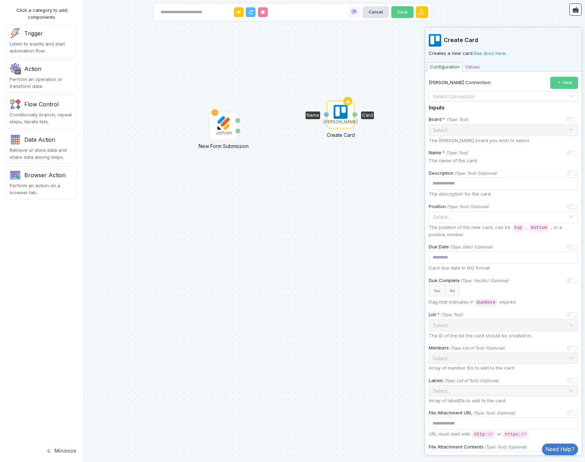
click at [511, 96] on input "text" at bounding box center [497, 97] width 128 height 8
click at [505, 104] on div "[EMAIL_ADDRESS][DOMAIN_NAME]" at bounding box center [503, 108] width 149 height 10
click at [520, 137] on div "Board * (Type: Text) + Expression Select... The Trello board you wish to select" at bounding box center [504, 129] width 156 height 33
click at [529, 131] on input "text" at bounding box center [497, 130] width 128 height 8
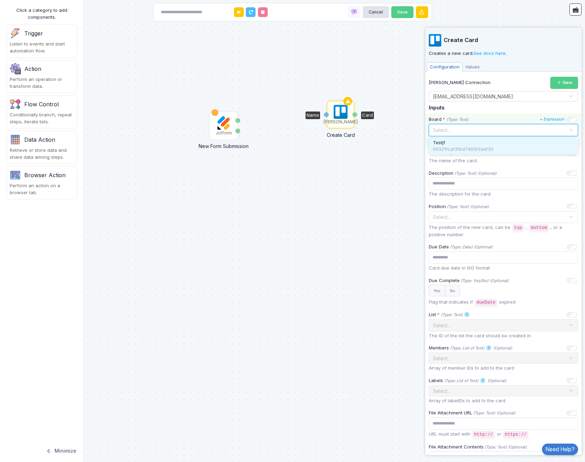
click at [511, 138] on div "Testjf 65321fcaf31bd799193daf30" at bounding box center [503, 146] width 149 height 17
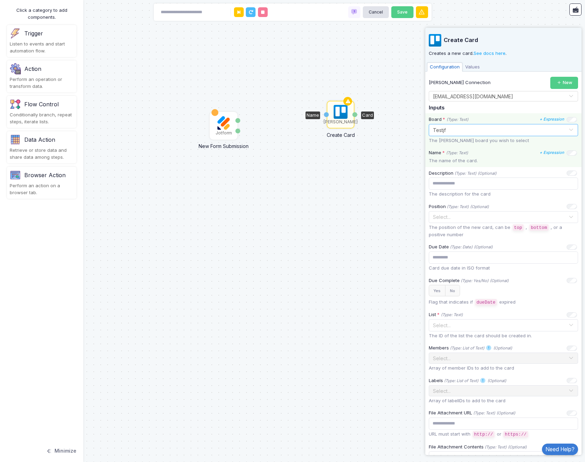
click at [455, 162] on p "The name of the card." at bounding box center [503, 160] width 149 height 7
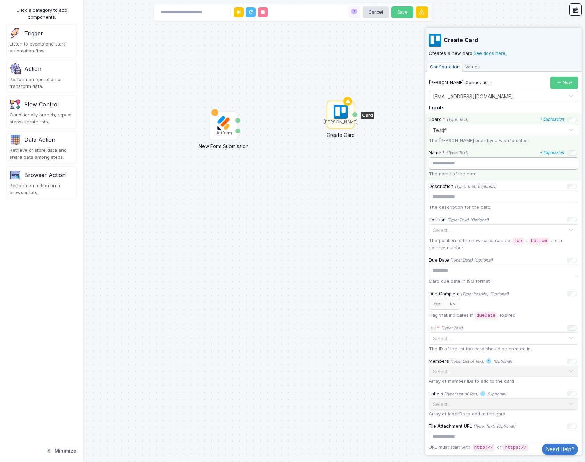
click at [490, 163] on input "text" at bounding box center [503, 163] width 149 height 12
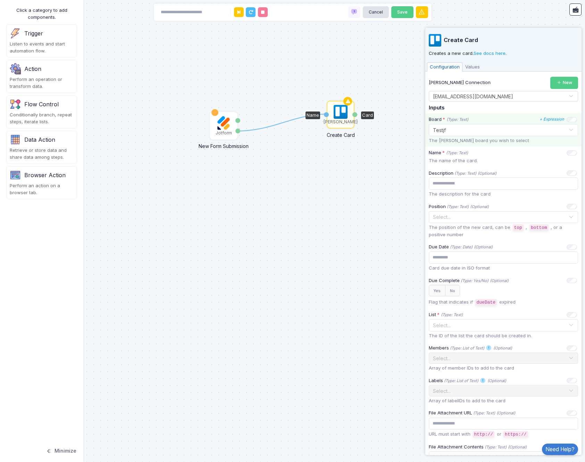
drag, startPoint x: 238, startPoint y: 131, endPoint x: 328, endPoint y: 114, distance: 91.5
click at [0, 0] on div "1 Jotform New Form Submission Answers Submission [PERSON_NAME] Create Card Name…" at bounding box center [0, 0] width 0 height 0
click at [473, 184] on input "text" at bounding box center [503, 184] width 149 height 12
click at [468, 162] on p "The name of the card." at bounding box center [503, 160] width 149 height 7
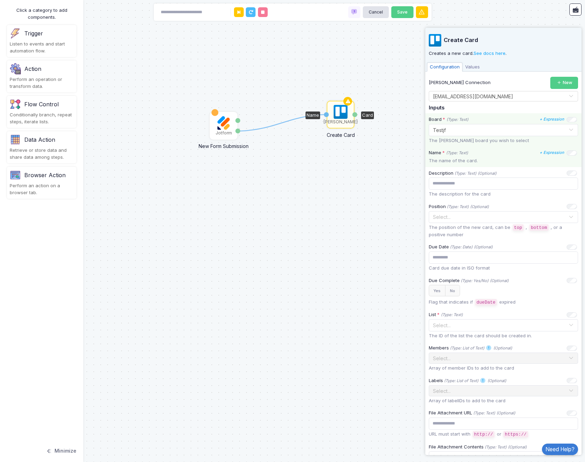
click at [468, 162] on p "The name of the card." at bounding box center [503, 160] width 149 height 7
click at [487, 162] on p "The name of the card." at bounding box center [503, 160] width 149 height 7
click at [0, 0] on div "1 1 Jotform New Form Submission Answers Submission [PERSON_NAME] Create Card Na…" at bounding box center [0, 0] width 0 height 0
click at [269, 125] on div "1 Jotform New Form Submission Answers Submission [PERSON_NAME] Create Card Name…" at bounding box center [292, 231] width 585 height 462
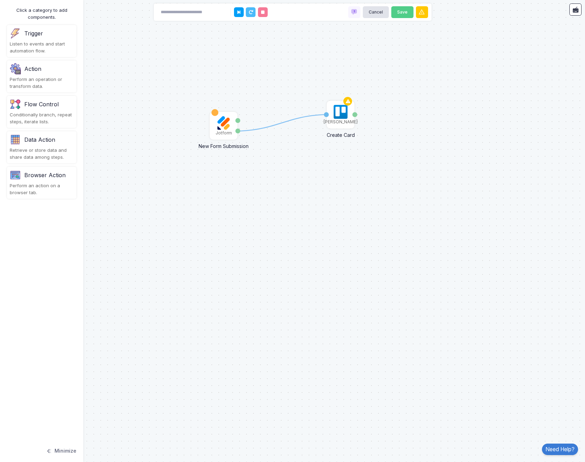
click at [273, 128] on div "1 Jotform New Form Submission Answers Submission [PERSON_NAME] Create Card Name…" at bounding box center [292, 231] width 585 height 462
click at [277, 124] on icon at bounding box center [282, 123] width 89 height 16
drag, startPoint x: 239, startPoint y: 121, endPoint x: 326, endPoint y: 116, distance: 87.3
click at [0, 0] on div "1 Jotform New Form Submission Answers Submission [PERSON_NAME] Create Card Name…" at bounding box center [0, 0] width 0 height 0
click at [338, 116] on img at bounding box center [341, 112] width 14 height 14
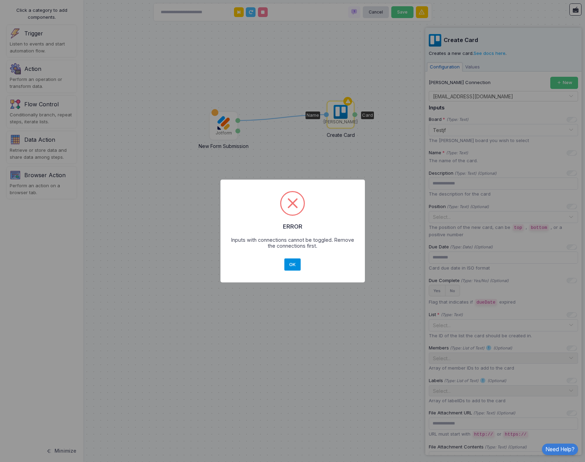
click at [295, 266] on button "OK" at bounding box center [292, 264] width 17 height 13
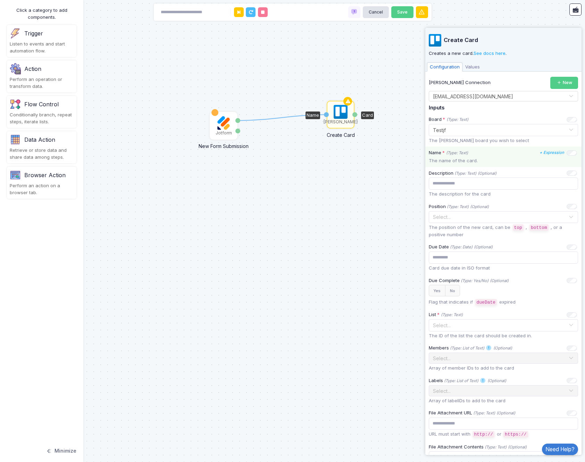
click at [458, 159] on p "The name of the card." at bounding box center [503, 160] width 149 height 7
click at [478, 159] on p "The name of the card." at bounding box center [503, 160] width 149 height 7
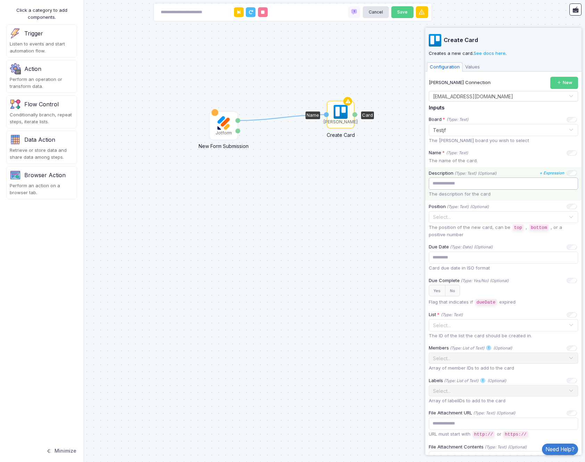
click at [468, 180] on input "text" at bounding box center [503, 184] width 149 height 12
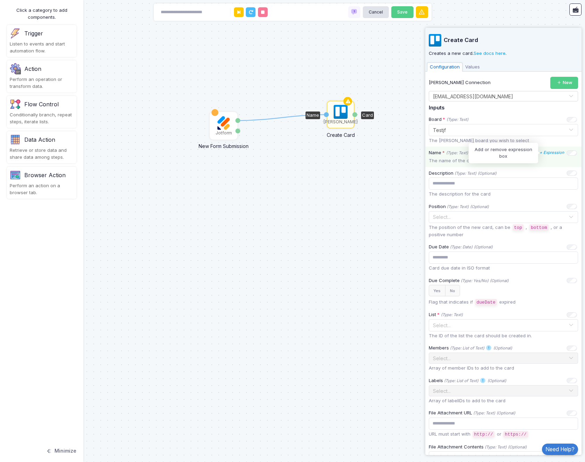
click at [545, 154] on icon "+ Expression" at bounding box center [552, 152] width 25 height 5
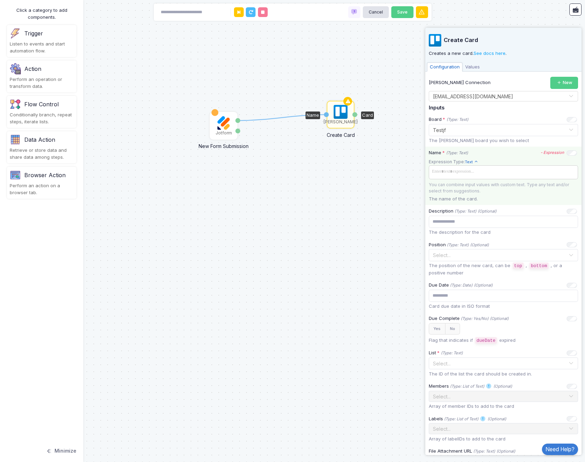
click at [458, 174] on span at bounding box center [503, 172] width 147 height 10
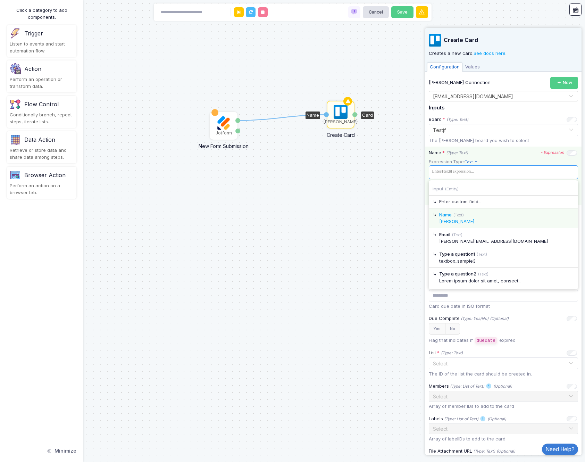
click at [488, 221] on div "[PERSON_NAME]" at bounding box center [506, 221] width 135 height 7
